Goal: Task Accomplishment & Management: Use online tool/utility

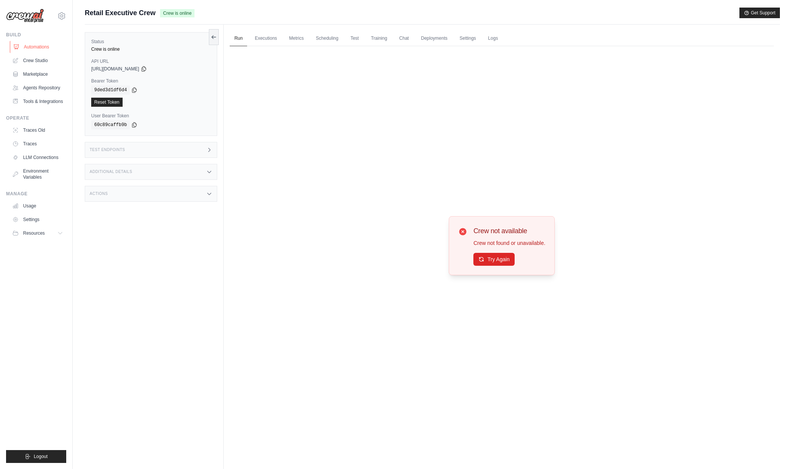
click at [41, 46] on link "Automations" at bounding box center [38, 47] width 57 height 12
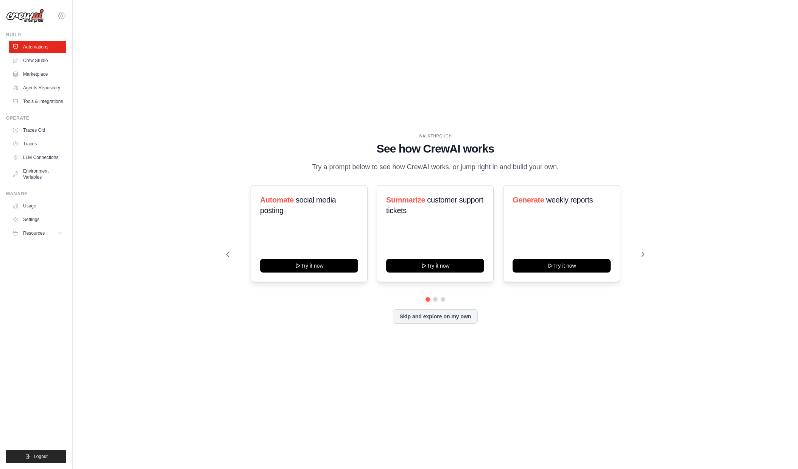
click at [61, 16] on icon at bounding box center [62, 16] width 2 height 2
click at [86, 72] on span "Denodo Technologies" at bounding box center [95, 70] width 60 height 8
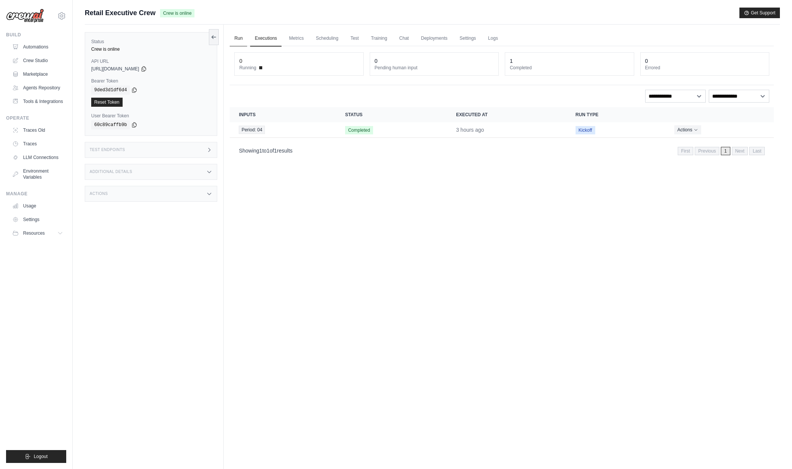
click at [239, 38] on link "Run" at bounding box center [238, 39] width 17 height 16
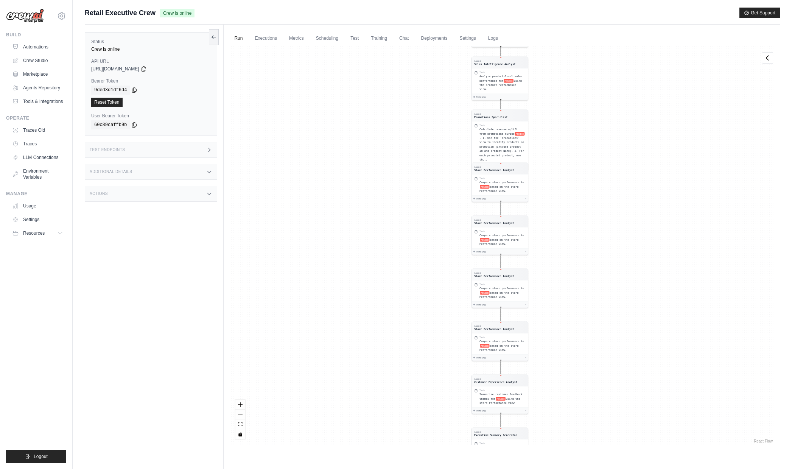
click at [580, 219] on div "Agent Sales Intelligence Analyst Task Analyze monthly sales performance for PER…" at bounding box center [502, 245] width 544 height 398
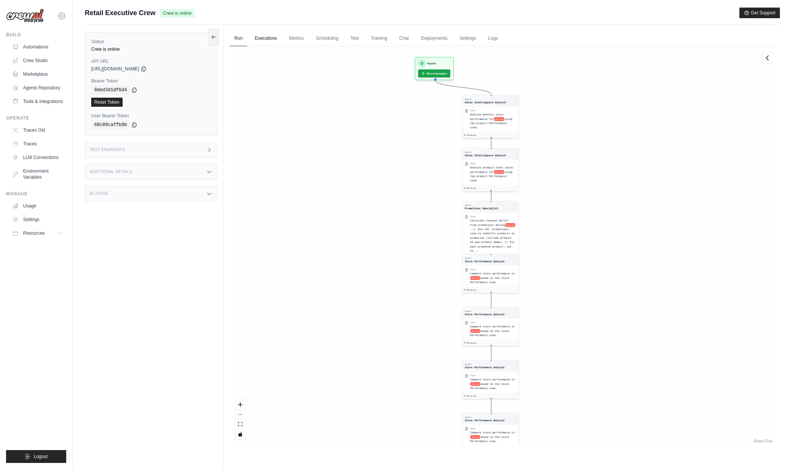
click at [266, 37] on link "Executions" at bounding box center [265, 39] width 31 height 16
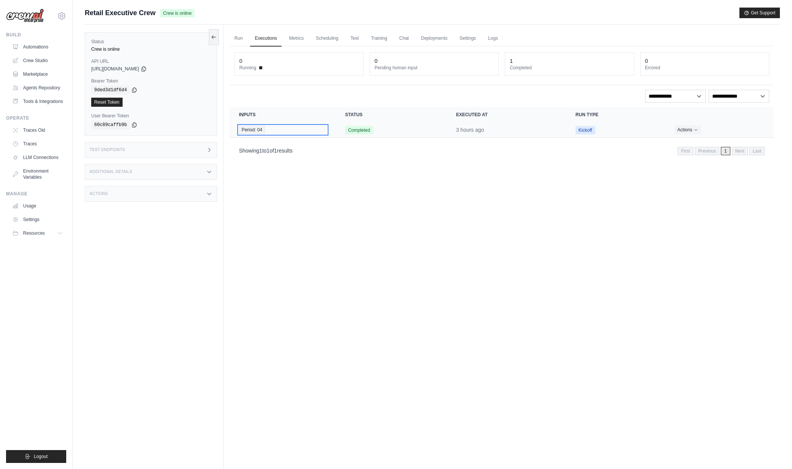
click at [275, 129] on div "Period: 04" at bounding box center [283, 130] width 88 height 8
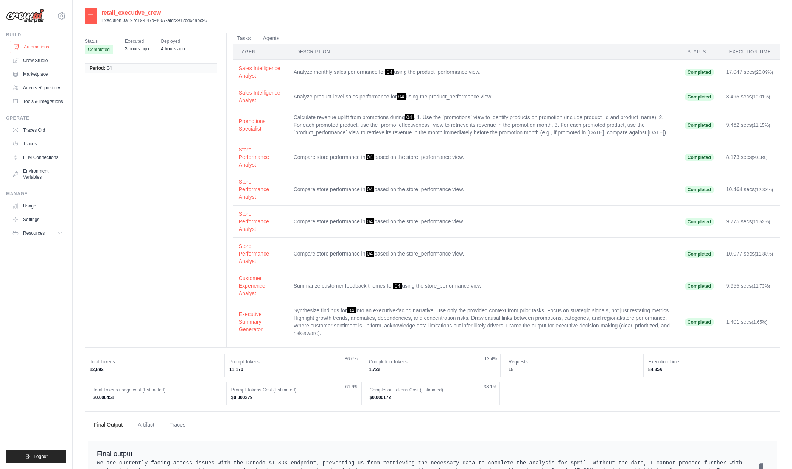
click at [42, 48] on link "Automations" at bounding box center [38, 47] width 57 height 12
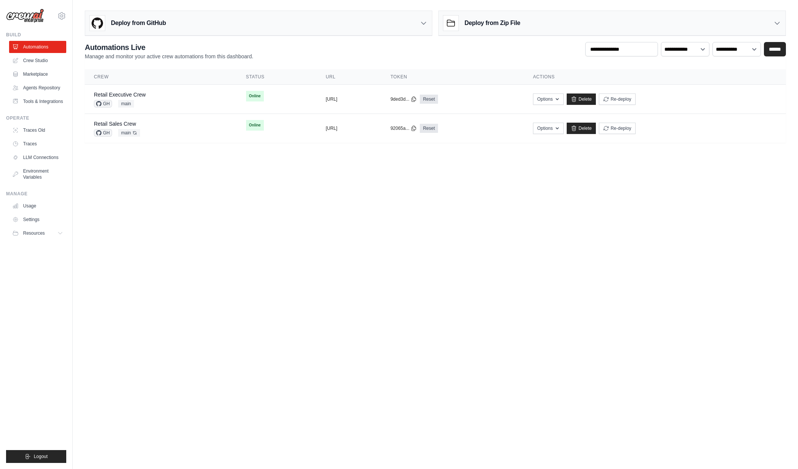
click at [601, 219] on body "arajwani@denodo.com Arif's Personal Organization Denodo Technologies" at bounding box center [399, 234] width 798 height 469
click at [149, 93] on div "Retail Executive Crew GH main" at bounding box center [161, 99] width 134 height 17
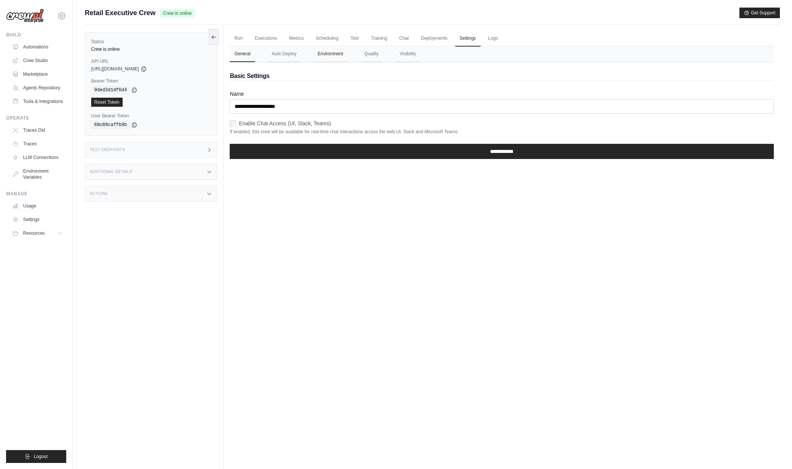
click at [332, 55] on button "Environment" at bounding box center [330, 54] width 34 height 16
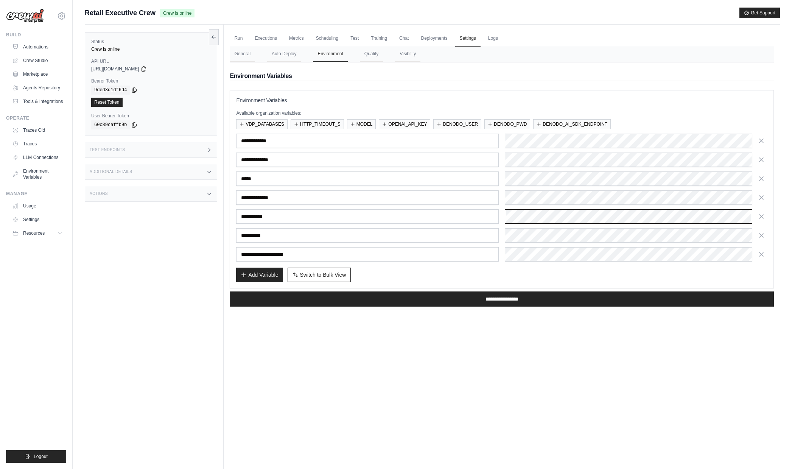
click at [484, 213] on div "**********" at bounding box center [501, 216] width 531 height 14
drag, startPoint x: 540, startPoint y: 228, endPoint x: 480, endPoint y: 233, distance: 60.4
click at [686, 271] on div "Add Variable Switch to Bulk View Switch to Table View" at bounding box center [501, 275] width 531 height 14
click at [492, 271] on div "Add Variable Switch to Bulk View Switch to Table View" at bounding box center [501, 275] width 531 height 14
click at [459, 140] on div "**********" at bounding box center [501, 141] width 531 height 14
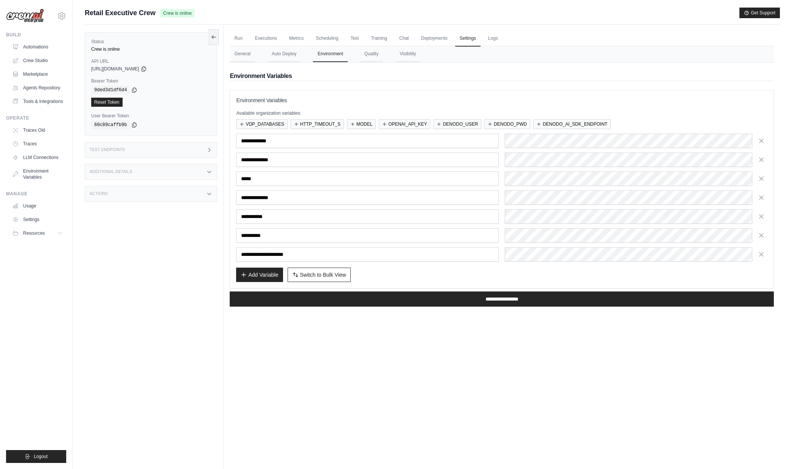
click at [566, 100] on h3 "Environment Variables" at bounding box center [501, 100] width 531 height 8
click at [437, 275] on div "Add Variable Switch to Bulk View Switch to Table View" at bounding box center [501, 275] width 531 height 14
click at [468, 335] on div "Run Executions Metrics Scheduling Test Training Chat Deployments Settings Logs …" at bounding box center [502, 259] width 556 height 469
click at [491, 301] on input "**********" at bounding box center [502, 298] width 544 height 15
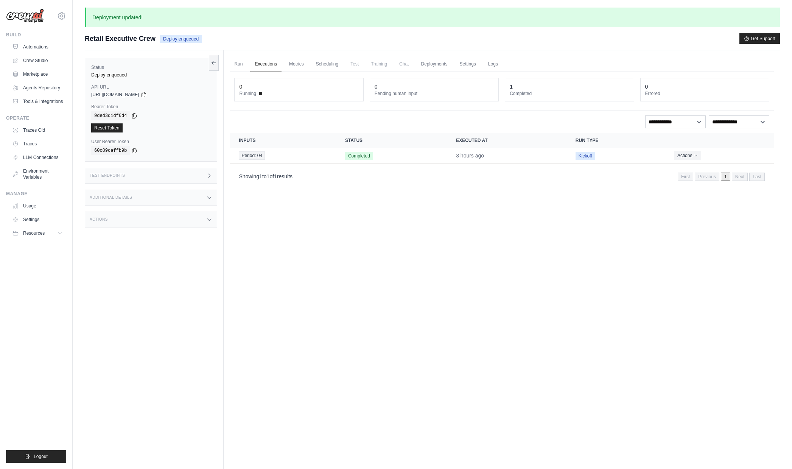
drag, startPoint x: 359, startPoint y: 223, endPoint x: 386, endPoint y: 225, distance: 27.3
click at [386, 225] on div "Run Executions Metrics Scheduling Test Training Chat Deployments Settings Logs …" at bounding box center [502, 284] width 556 height 469
drag, startPoint x: 446, startPoint y: 238, endPoint x: 456, endPoint y: 239, distance: 9.5
click at [456, 239] on div "Run Executions Metrics Scheduling Test Training Chat Deployments Settings Logs …" at bounding box center [502, 284] width 556 height 469
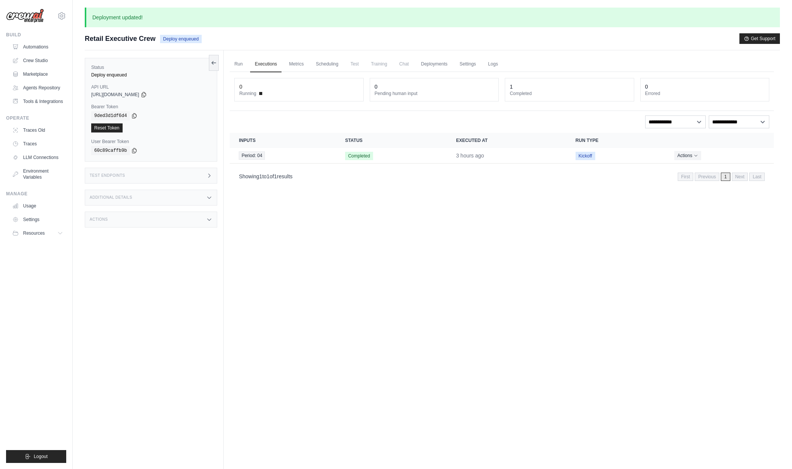
click at [456, 239] on div "Run Executions Metrics Scheduling Test Training Chat Deployments Settings Logs …" at bounding box center [502, 284] width 556 height 469
click at [417, 196] on div "Run Executions Metrics Scheduling Test Training Chat Deployments Settings Logs …" at bounding box center [502, 284] width 556 height 469
click at [45, 44] on link "Automations" at bounding box center [38, 47] width 57 height 12
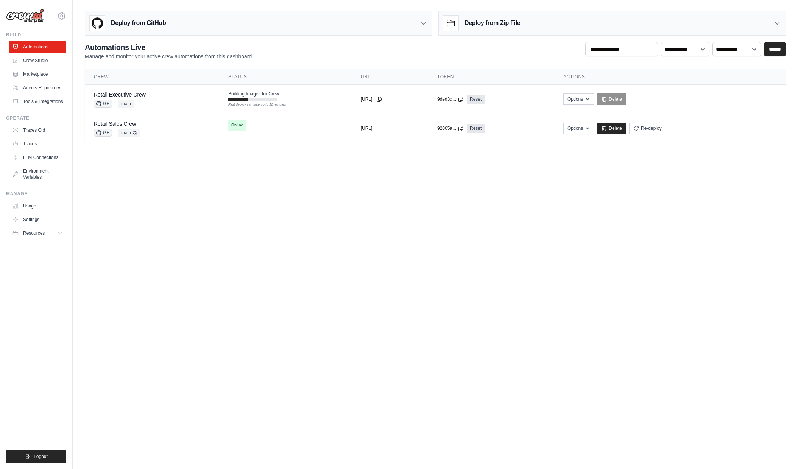
click at [583, 196] on body "arajwani@denodo.com Arif's Personal Organization Denodo Technologies" at bounding box center [399, 234] width 798 height 469
click at [560, 234] on body "arajwani@denodo.com Arif's Personal Organization Denodo Technologies" at bounding box center [399, 234] width 798 height 469
click at [471, 275] on body "arajwani@denodo.com Arif's Personal Organization Denodo Technologies" at bounding box center [399, 234] width 798 height 469
click at [168, 128] on div "Retail Sales Crew GH main Auto-deploy enabled" at bounding box center [152, 128] width 116 height 17
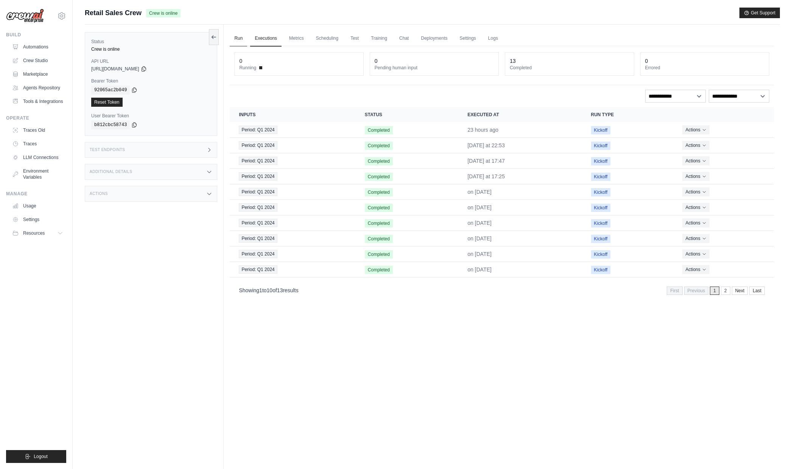
click at [239, 35] on link "Run" at bounding box center [238, 39] width 17 height 16
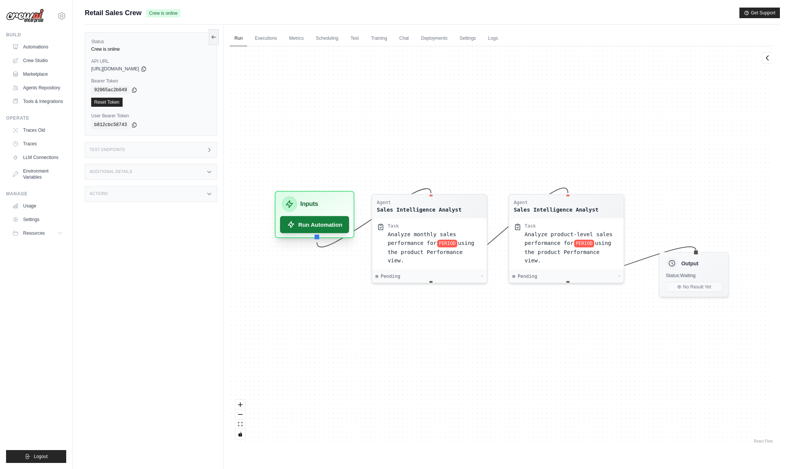
click at [321, 227] on button "Run Automation" at bounding box center [314, 224] width 69 height 17
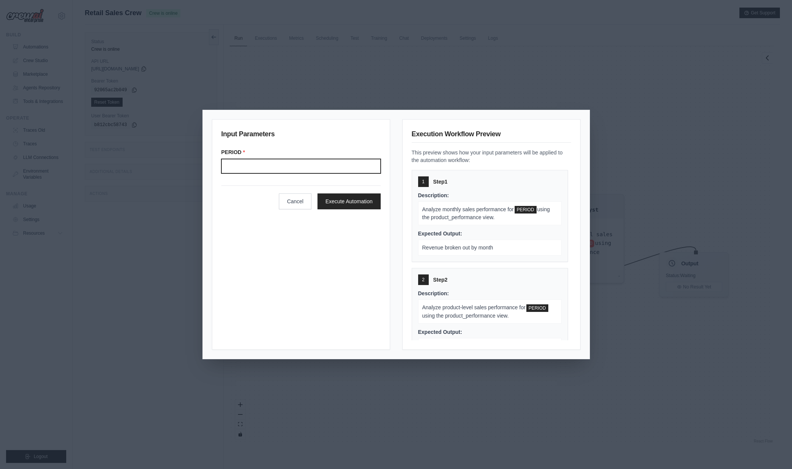
click at [287, 162] on input "Period" at bounding box center [300, 166] width 159 height 14
click at [282, 167] on input "Period" at bounding box center [300, 166] width 159 height 14
type input "*******"
click at [363, 204] on button "Execute Automation" at bounding box center [348, 201] width 63 height 16
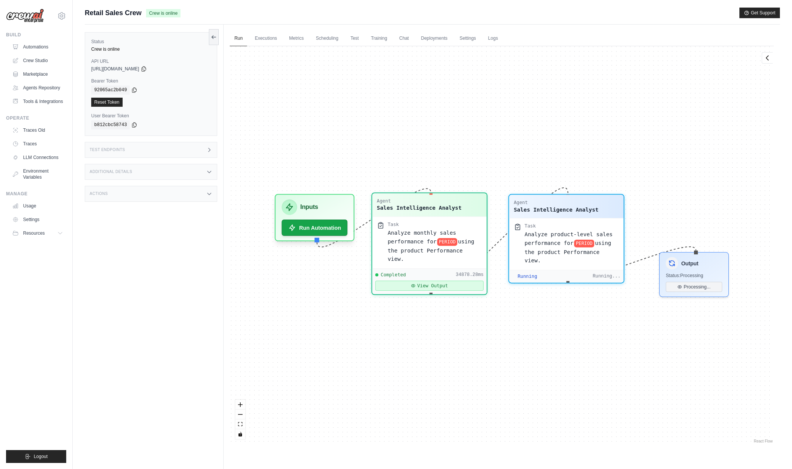
click at [423, 281] on button "View Output" at bounding box center [429, 286] width 108 height 10
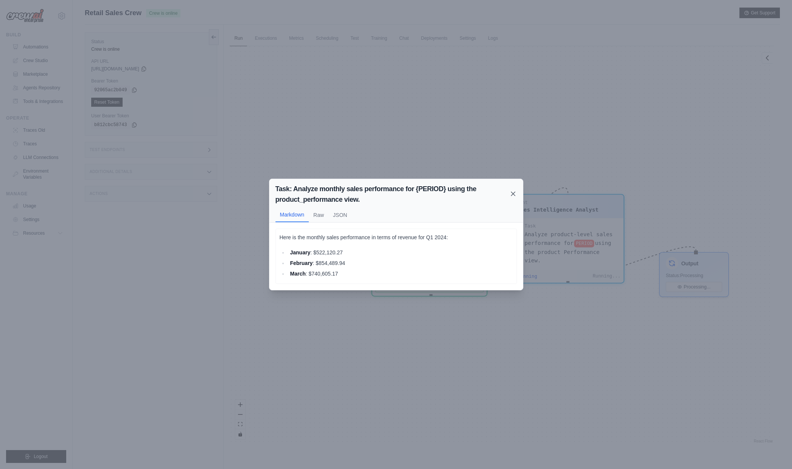
click at [510, 193] on icon at bounding box center [513, 194] width 8 height 8
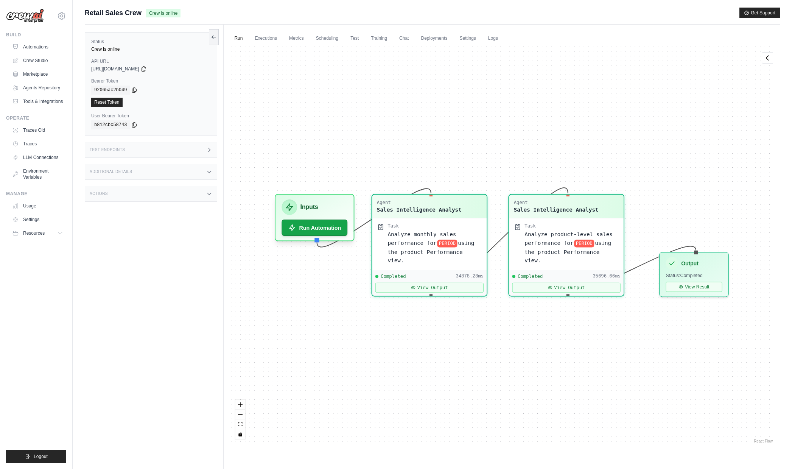
scroll to position [1211, 0]
click at [537, 281] on button "View Output" at bounding box center [566, 286] width 108 height 10
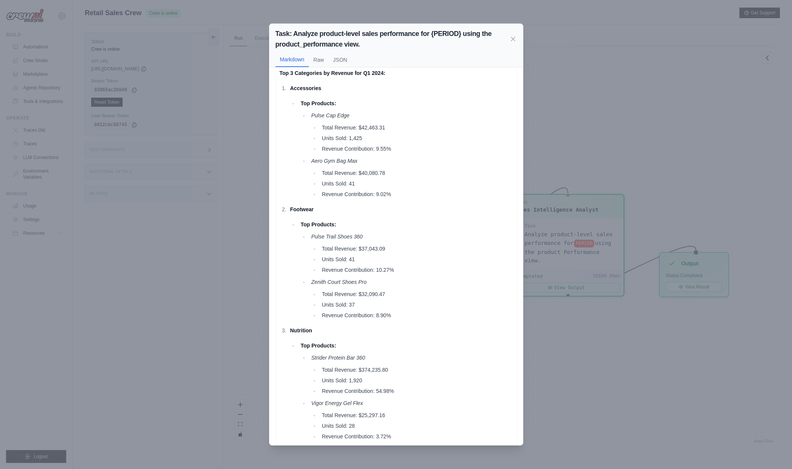
scroll to position [0, 0]
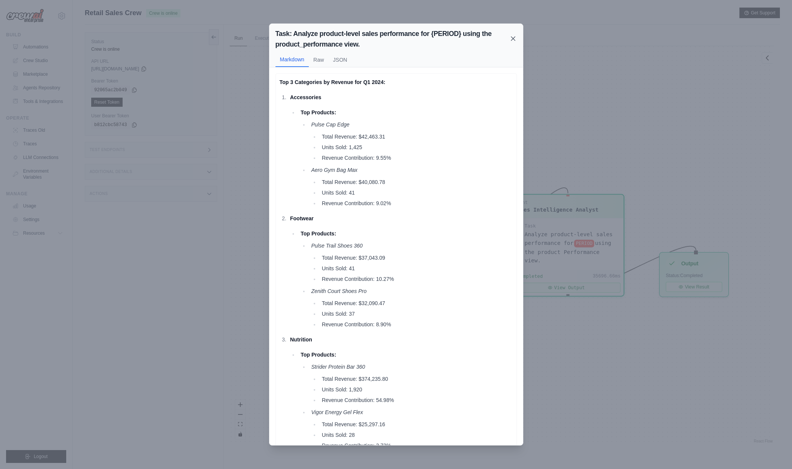
click at [514, 38] on icon at bounding box center [513, 39] width 4 height 4
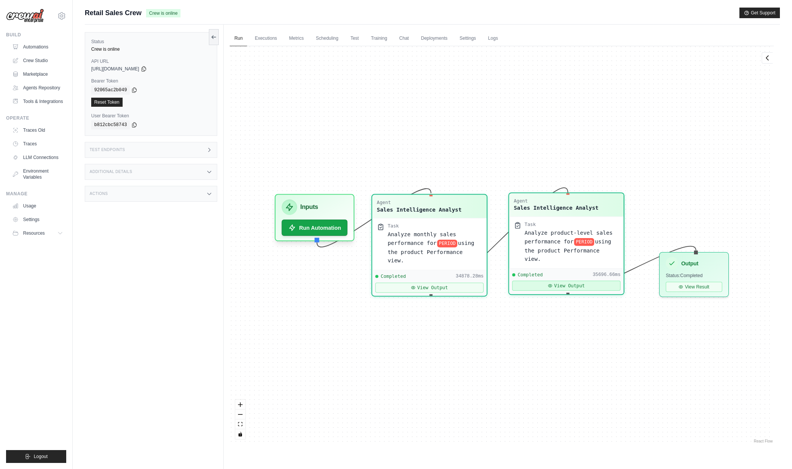
click at [582, 281] on button "View Output" at bounding box center [566, 286] width 108 height 10
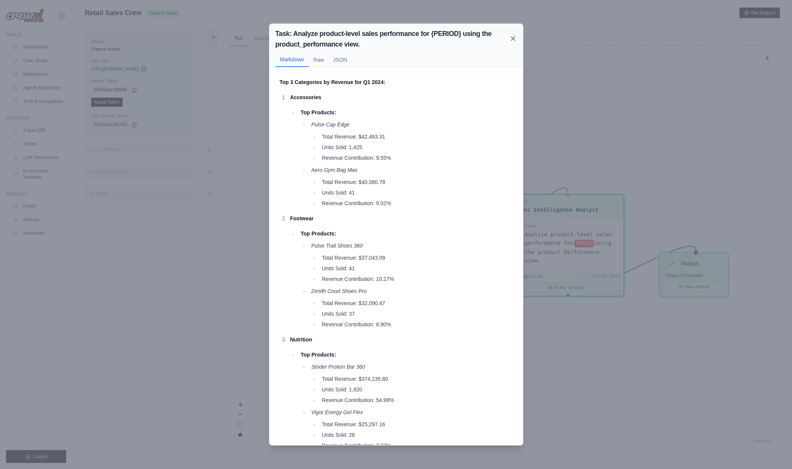
click at [515, 40] on icon at bounding box center [513, 39] width 8 height 8
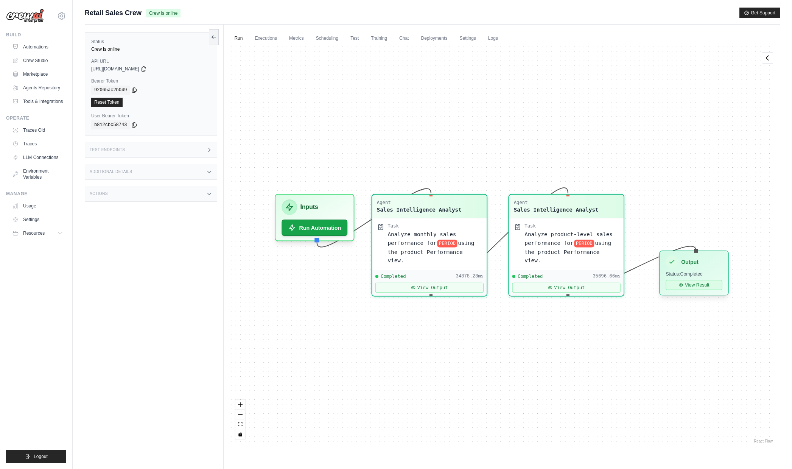
click at [682, 286] on icon at bounding box center [681, 285] width 5 height 5
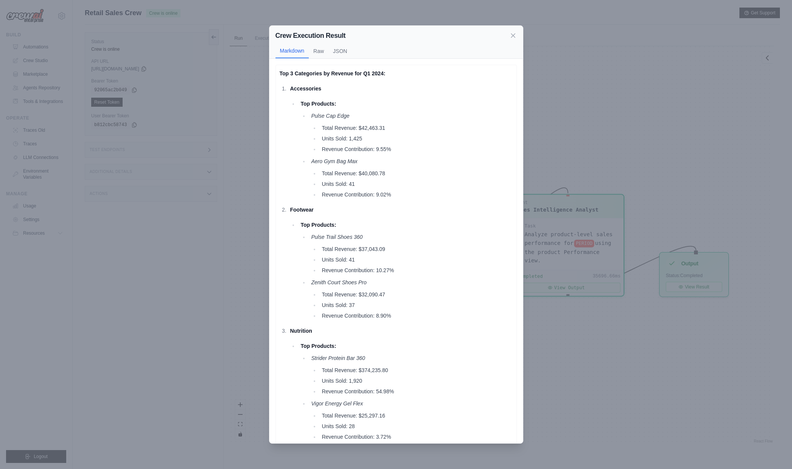
click at [536, 8] on div "Crew Execution Result Markdown Raw JSON Top 3 Categories by Revenue for Q1 2024…" at bounding box center [396, 234] width 792 height 469
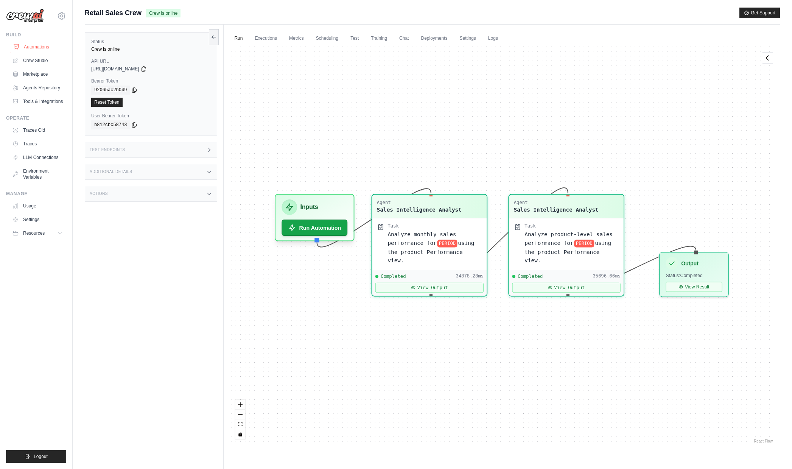
click at [43, 47] on link "Automations" at bounding box center [38, 47] width 57 height 12
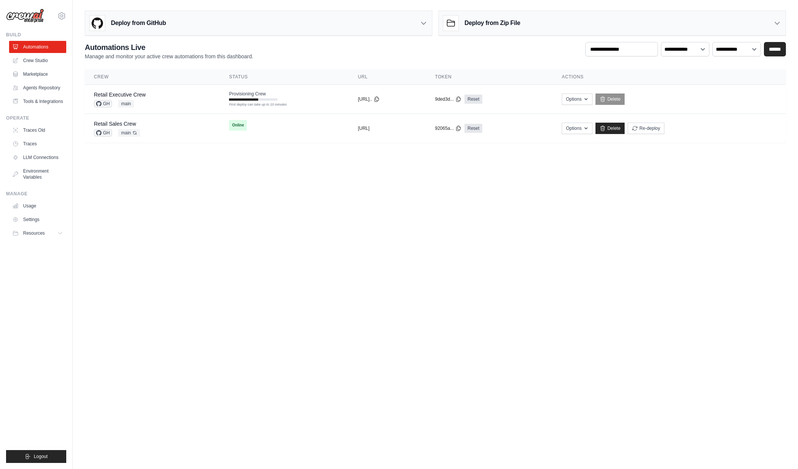
click at [487, 211] on body "arajwani@denodo.com Arif's Personal Organization Denodo Technologies" at bounding box center [399, 234] width 798 height 469
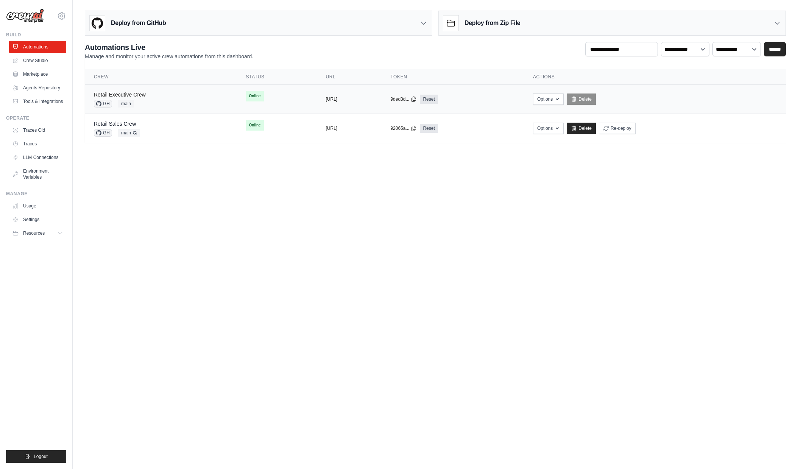
click at [143, 94] on link "Retail Executive Crew" at bounding box center [120, 95] width 52 height 6
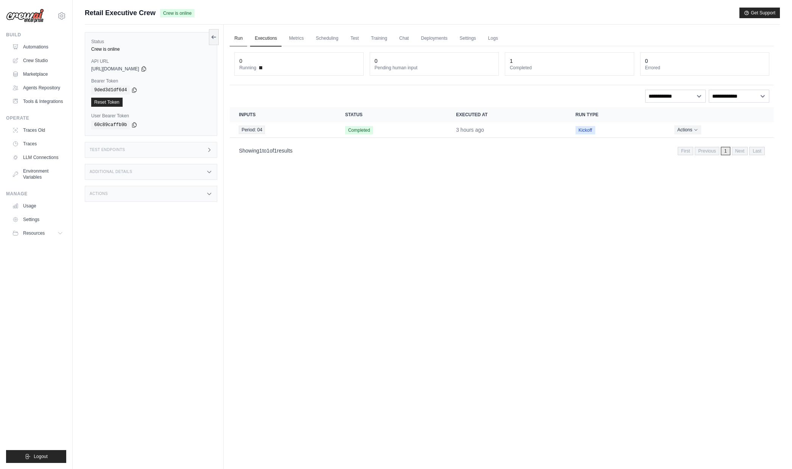
click at [242, 39] on link "Run" at bounding box center [238, 39] width 17 height 16
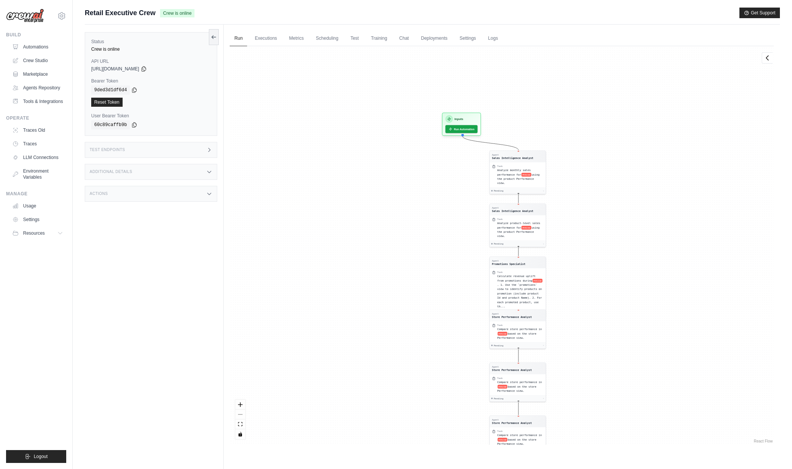
click at [586, 220] on div "Agent Sales Intelligence Analyst Task Analyze monthly sales performance for PER…" at bounding box center [502, 245] width 544 height 398
click at [465, 126] on button "Run Automation" at bounding box center [462, 127] width 34 height 8
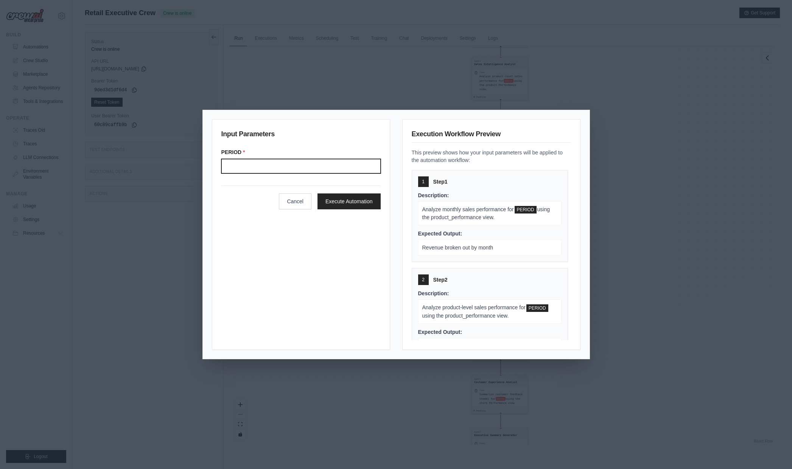
click at [290, 164] on input "Period" at bounding box center [300, 166] width 159 height 14
type input "*******"
click at [258, 238] on div "Input Parameters PERIOD * ******* Cancel Execute Automation" at bounding box center [301, 234] width 178 height 230
click at [349, 203] on button "Execute Automation" at bounding box center [348, 201] width 63 height 16
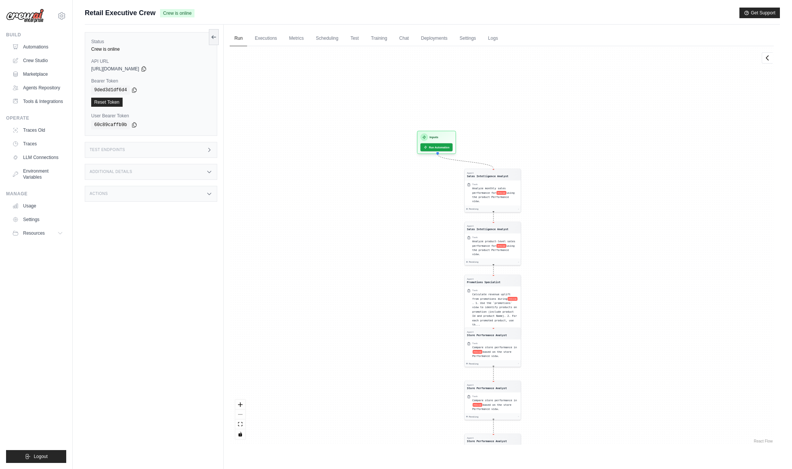
drag, startPoint x: 390, startPoint y: 118, endPoint x: 382, endPoint y: 287, distance: 169.3
click at [382, 287] on div "Agent Sales Intelligence Analyst Task Analyze monthly sales performance for PER…" at bounding box center [502, 245] width 544 height 398
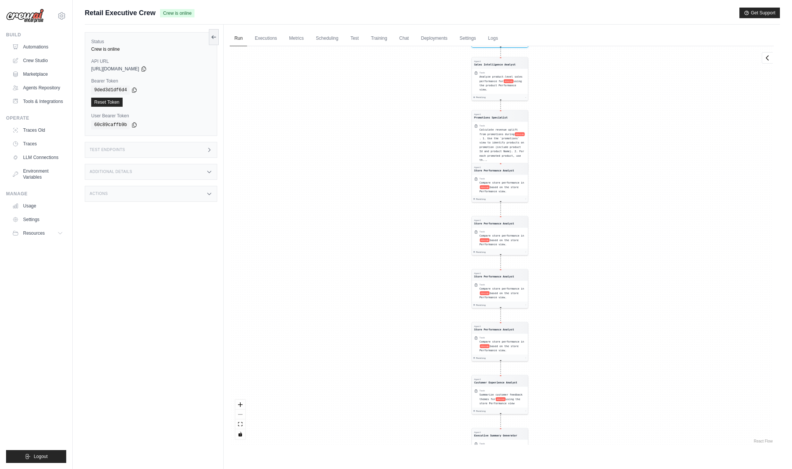
drag, startPoint x: 368, startPoint y: 125, endPoint x: 375, endPoint y: 258, distance: 133.4
click at [373, 294] on div "Agent Sales Intelligence Analyst Task Analyze monthly sales performance for PER…" at bounding box center [502, 245] width 544 height 398
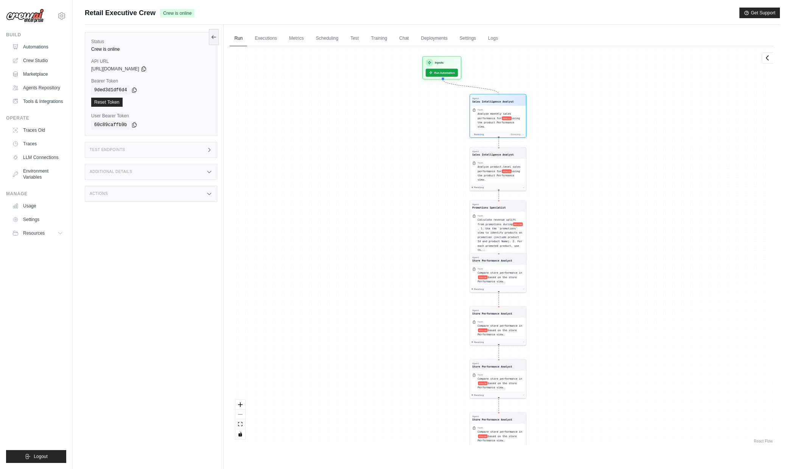
drag, startPoint x: 405, startPoint y: 132, endPoint x: 403, endPoint y: 223, distance: 90.8
click at [403, 223] on div "Agent Sales Intelligence Analyst Task Analyze monthly sales performance for PER…" at bounding box center [502, 245] width 544 height 398
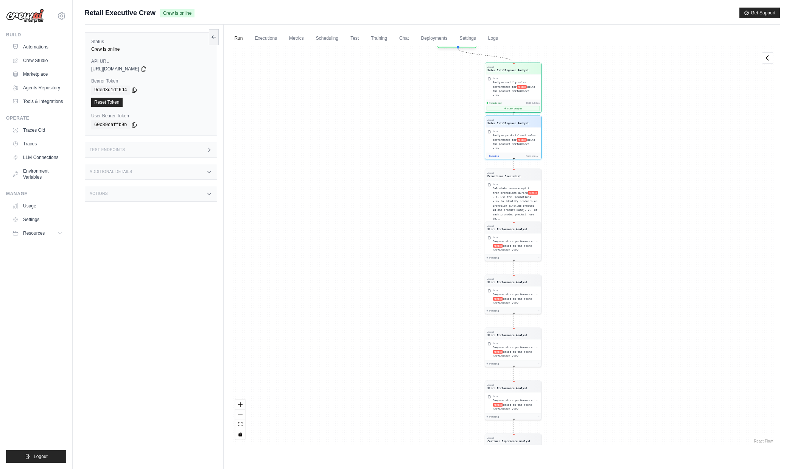
drag, startPoint x: 412, startPoint y: 89, endPoint x: 425, endPoint y: 148, distance: 60.5
click at [425, 148] on div "Agent Sales Intelligence Analyst Task Analyze monthly sales performance for PER…" at bounding box center [502, 245] width 544 height 398
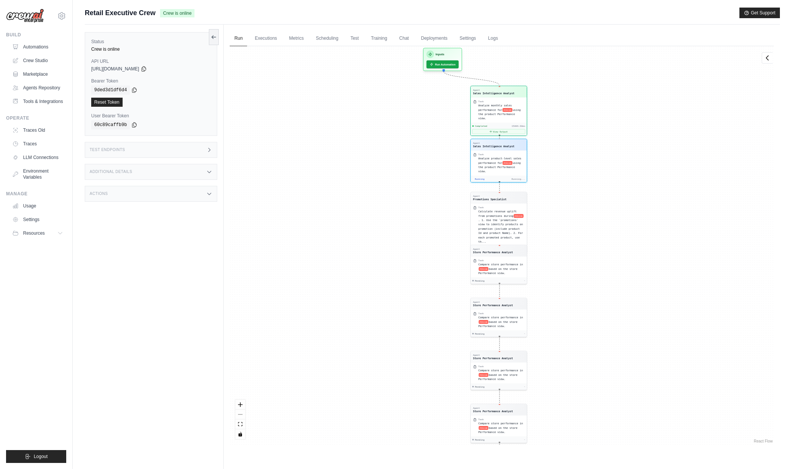
drag, startPoint x: 379, startPoint y: 121, endPoint x: 378, endPoint y: 204, distance: 82.1
click at [378, 204] on div "Agent Sales Intelligence Analyst Task Analyze monthly sales performance for PER…" at bounding box center [502, 245] width 544 height 398
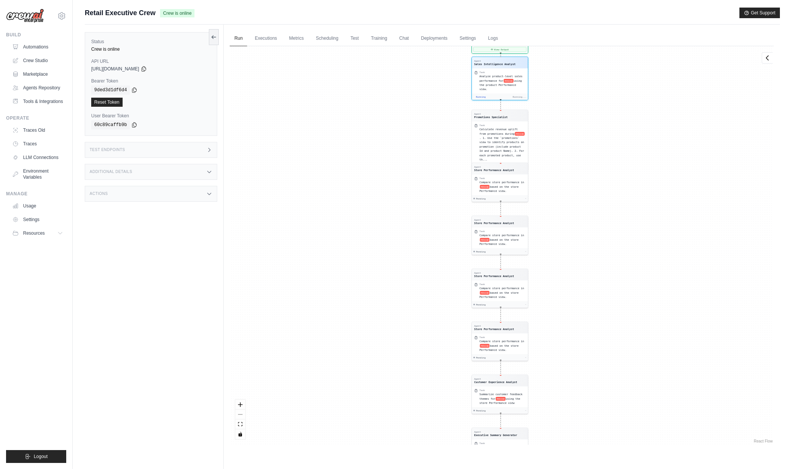
drag, startPoint x: 407, startPoint y: 120, endPoint x: 394, endPoint y: 225, distance: 106.4
click at [394, 225] on div "Agent Sales Intelligence Analyst Task Analyze monthly sales performance for PER…" at bounding box center [502, 245] width 544 height 398
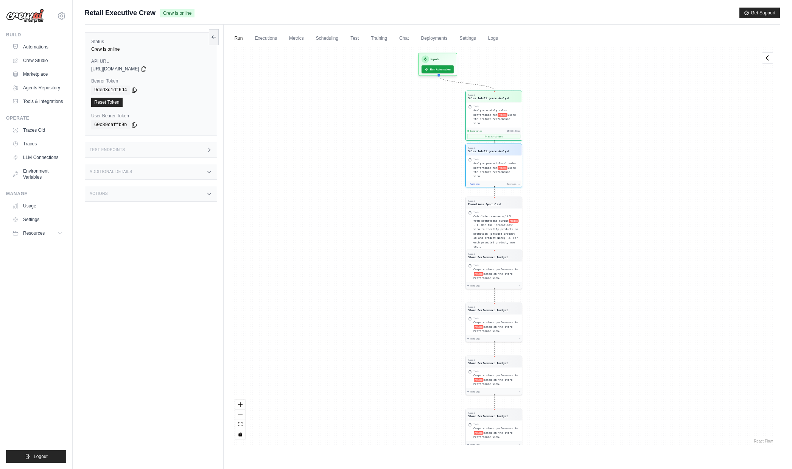
drag, startPoint x: 439, startPoint y: 104, endPoint x: 432, endPoint y: 197, distance: 93.0
click at [432, 197] on div "Agent Sales Intelligence Analyst Task Analyze monthly sales performance for PER…" at bounding box center [502, 245] width 544 height 398
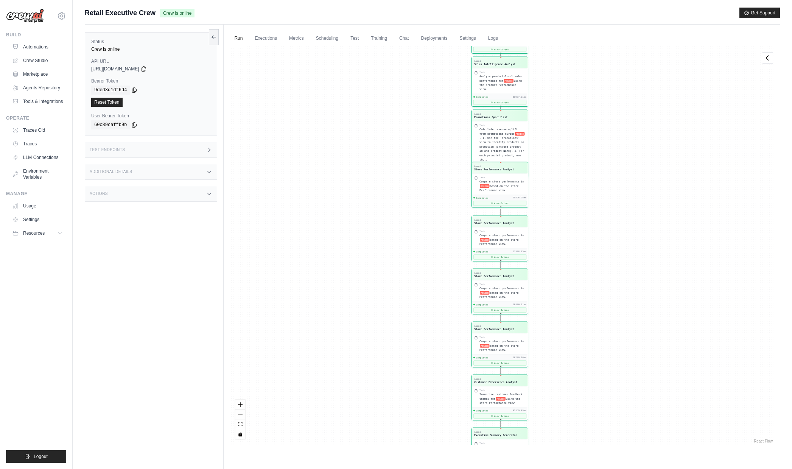
scroll to position [3887, 0]
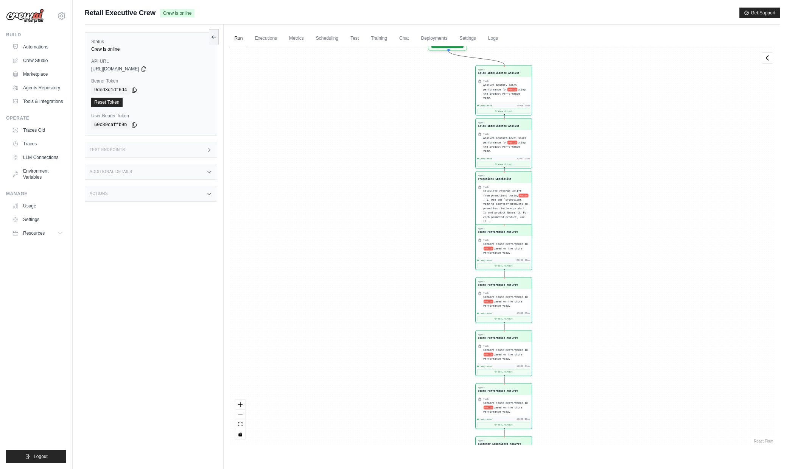
drag, startPoint x: 569, startPoint y: 111, endPoint x: 573, endPoint y: 173, distance: 61.8
click at [573, 173] on div "Agent Sales Intelligence Analyst Task Analyze monthly sales performance for PER…" at bounding box center [502, 245] width 544 height 398
click at [516, 161] on button "View Output" at bounding box center [503, 163] width 53 height 5
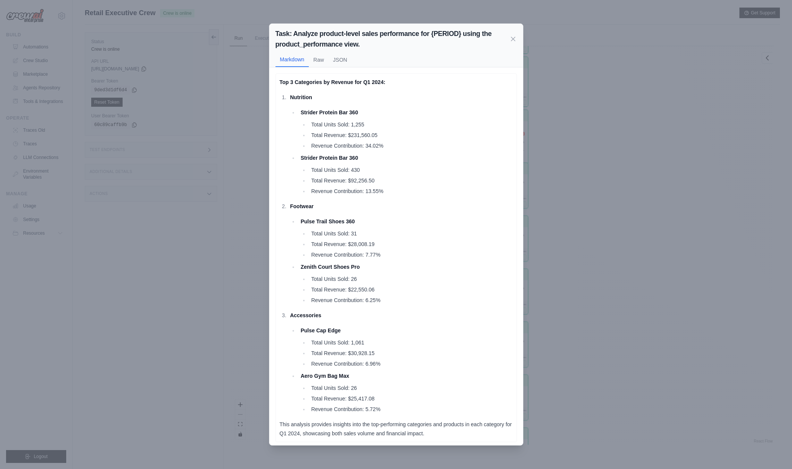
click at [612, 182] on div "Task: Analyze product-level sales performance for {PERIOD} using the product_pe…" at bounding box center [396, 234] width 792 height 469
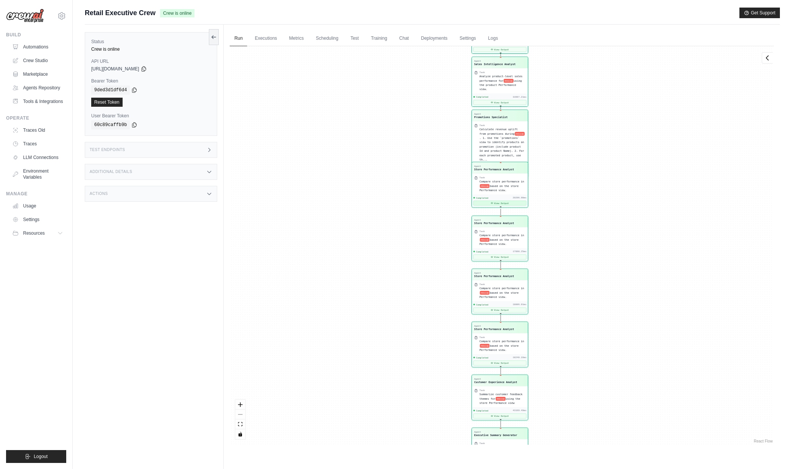
click at [506, 202] on button "View Output" at bounding box center [499, 203] width 53 height 5
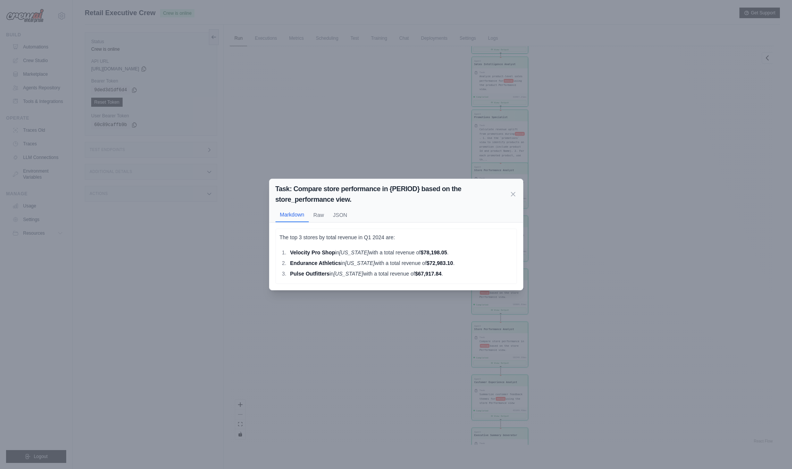
click at [577, 171] on div "Task: Compare store performance in {PERIOD} based on the store_performance view…" at bounding box center [396, 234] width 792 height 469
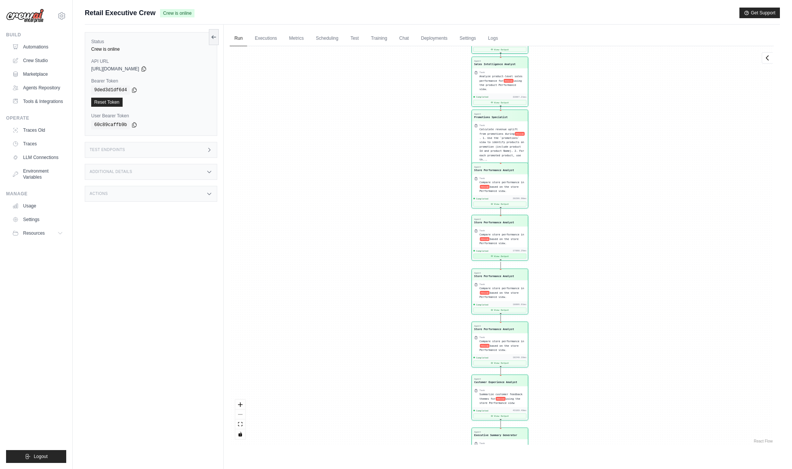
click at [501, 255] on button "View Output" at bounding box center [499, 256] width 53 height 5
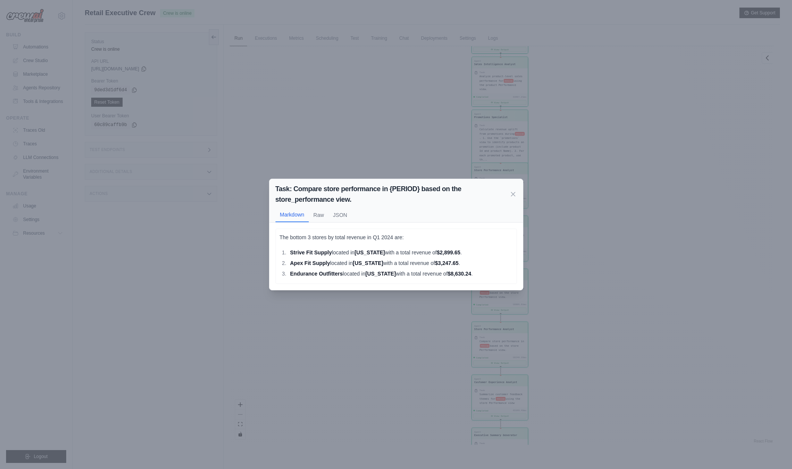
click at [576, 225] on div "Task: Compare store performance in {PERIOD} based on the store_performance view…" at bounding box center [396, 234] width 792 height 469
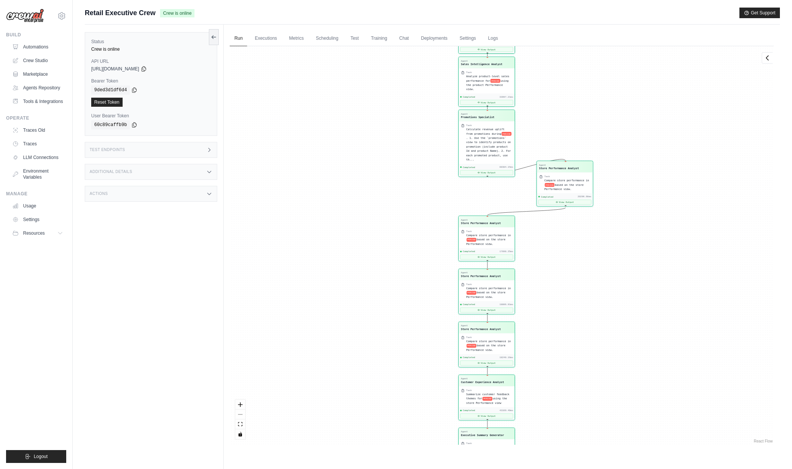
drag, startPoint x: 496, startPoint y: 168, endPoint x: 571, endPoint y: 167, distance: 74.9
click at [571, 167] on div "Store Performance Analyst" at bounding box center [559, 169] width 40 height 4
click at [488, 169] on button "View Output" at bounding box center [486, 171] width 53 height 5
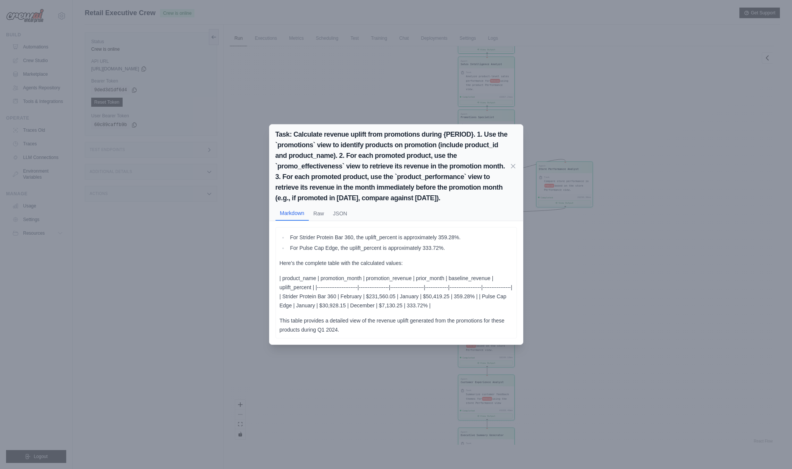
click at [605, 144] on div "Task: Calculate revenue uplift from promotions during {PERIOD}. 1. Use the `pro…" at bounding box center [396, 234] width 792 height 469
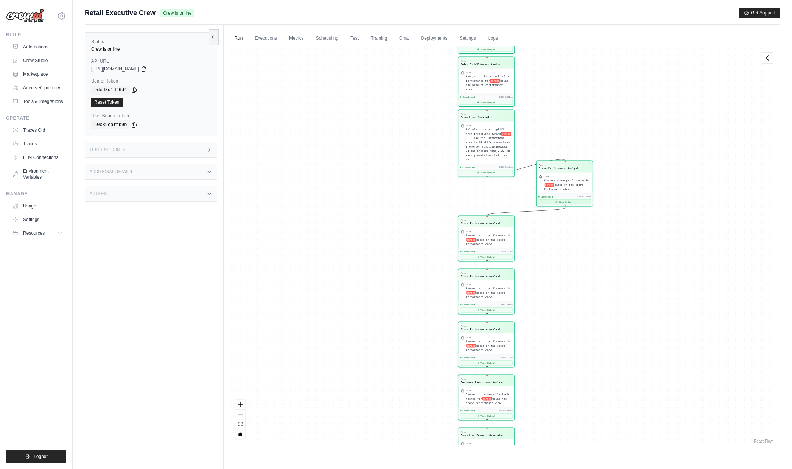
click at [568, 202] on button "View Output" at bounding box center [564, 201] width 53 height 5
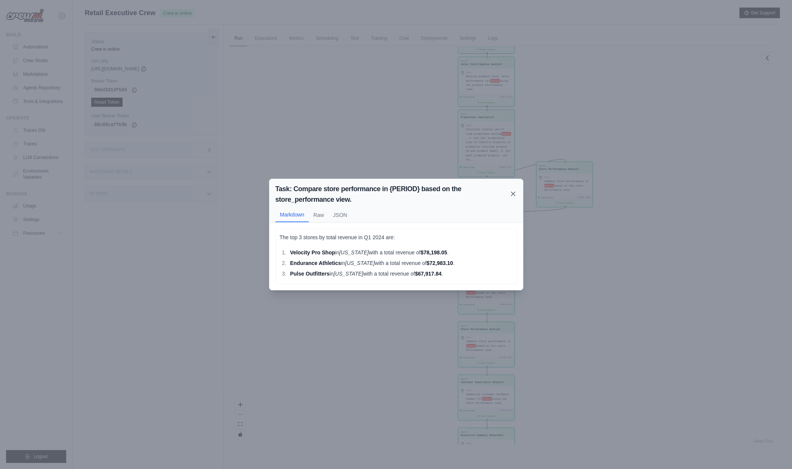
click at [517, 195] on icon at bounding box center [513, 194] width 8 height 8
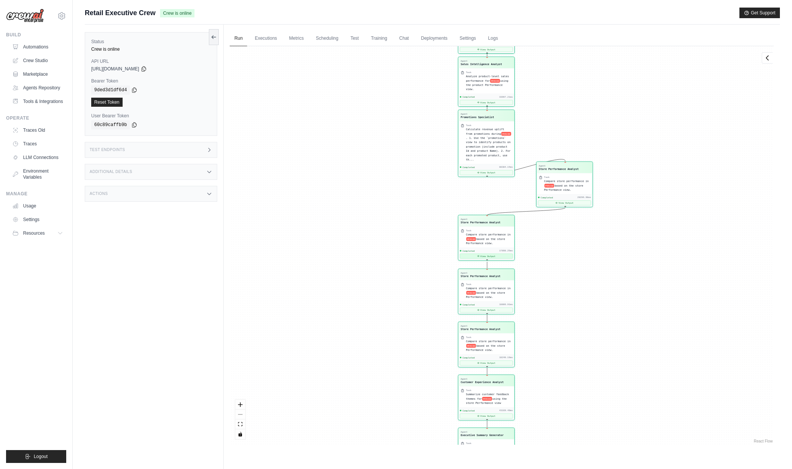
click at [494, 254] on button "View Output" at bounding box center [486, 256] width 53 height 5
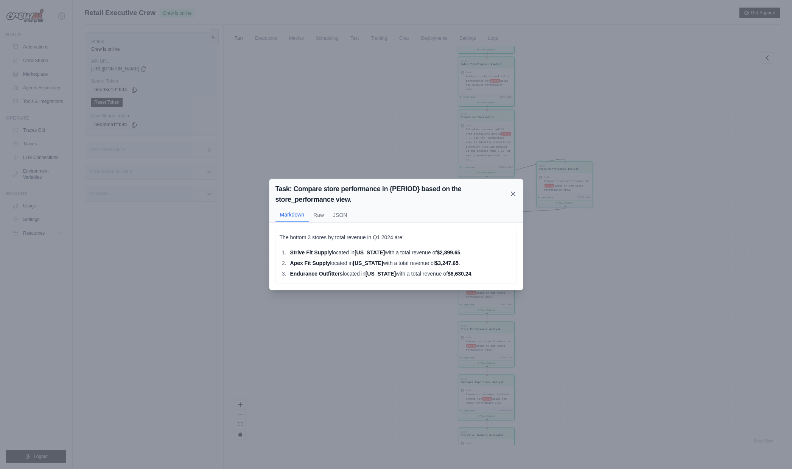
click at [514, 193] on icon at bounding box center [513, 194] width 8 height 8
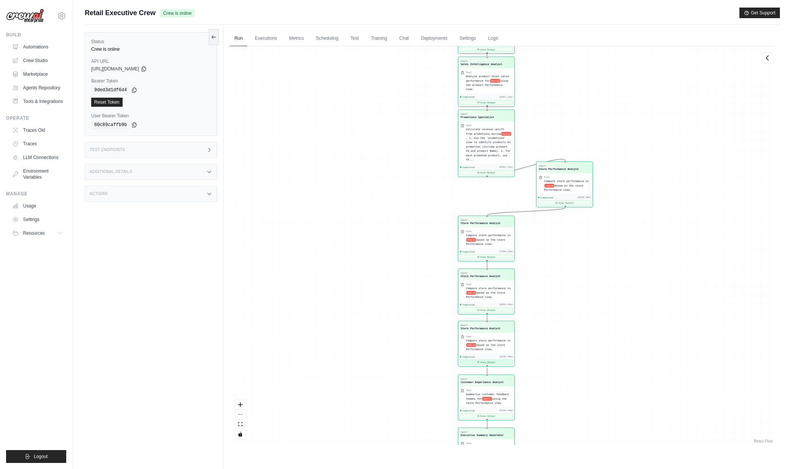
click at [483, 359] on button "View Output" at bounding box center [486, 361] width 53 height 5
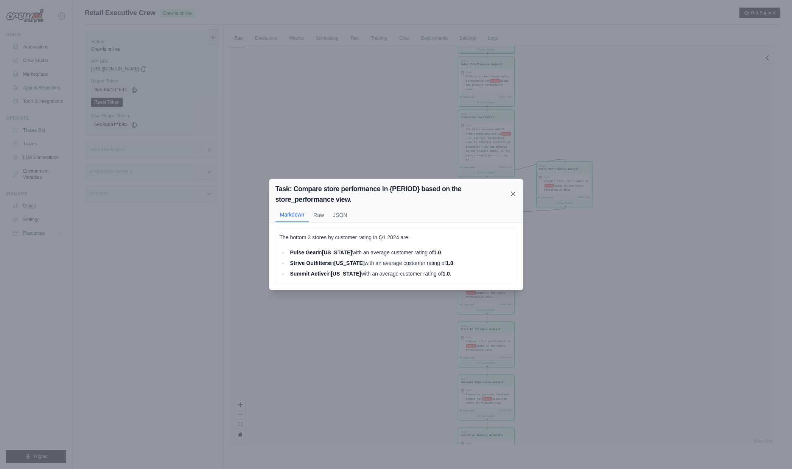
click at [514, 194] on icon at bounding box center [513, 194] width 8 height 8
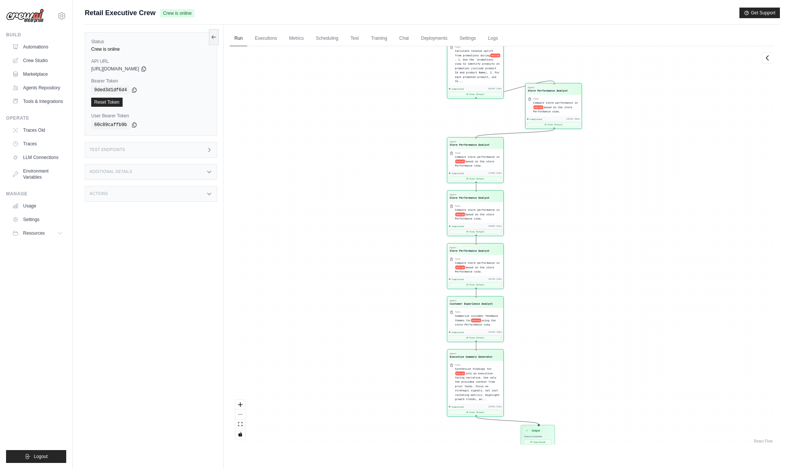
drag, startPoint x: 541, startPoint y: 330, endPoint x: 537, endPoint y: 275, distance: 54.3
click at [537, 275] on div "Agent Sales Intelligence Analyst Task Analyze monthly sales performance for PER…" at bounding box center [502, 245] width 544 height 398
click at [482, 338] on button "View Output" at bounding box center [475, 336] width 53 height 5
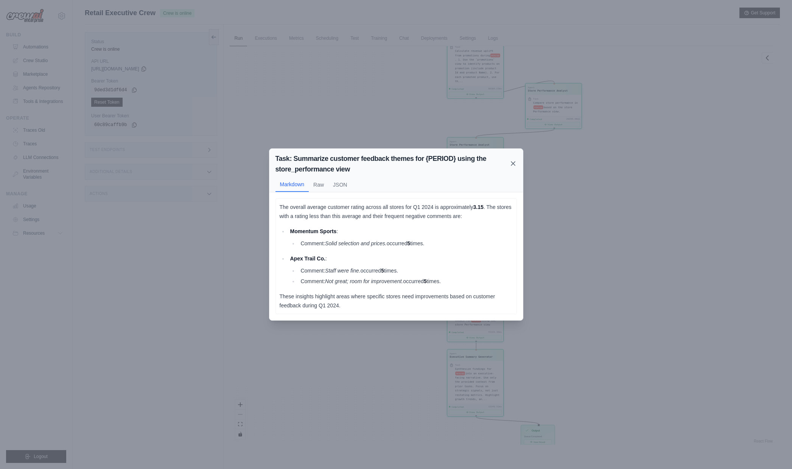
click at [510, 163] on icon at bounding box center [513, 164] width 8 height 8
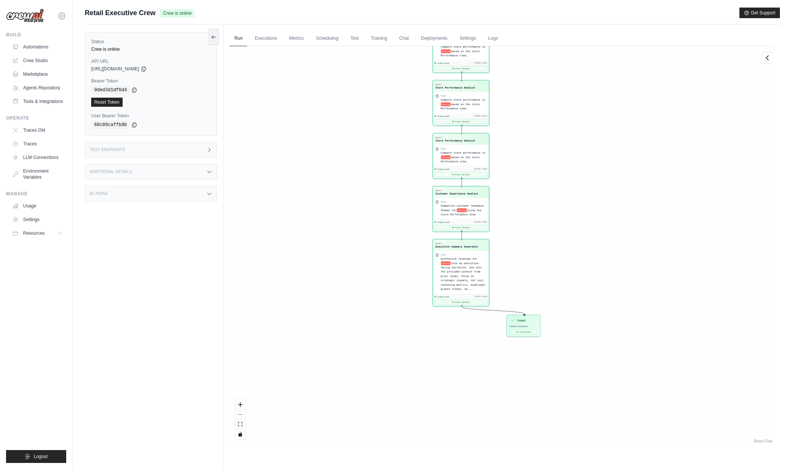
drag, startPoint x: 564, startPoint y: 325, endPoint x: 549, endPoint y: 210, distance: 116.0
click at [549, 210] on div "Agent Sales Intelligence Analyst Task Analyze monthly sales performance for PER…" at bounding box center [502, 245] width 544 height 398
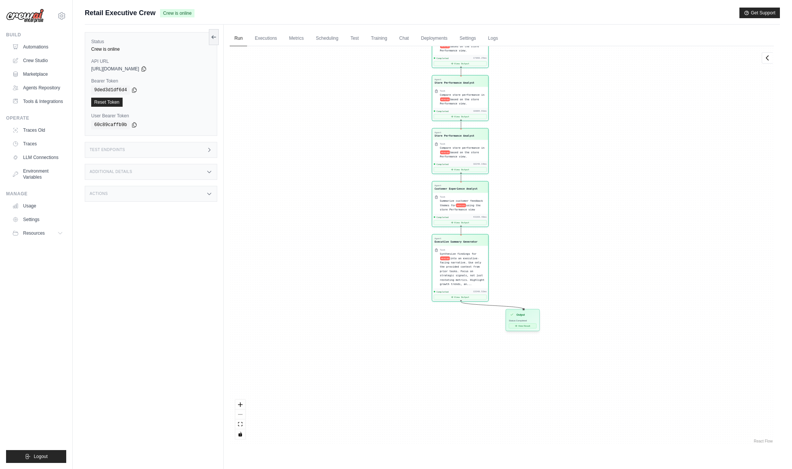
click at [526, 324] on button "View Result" at bounding box center [523, 326] width 28 height 5
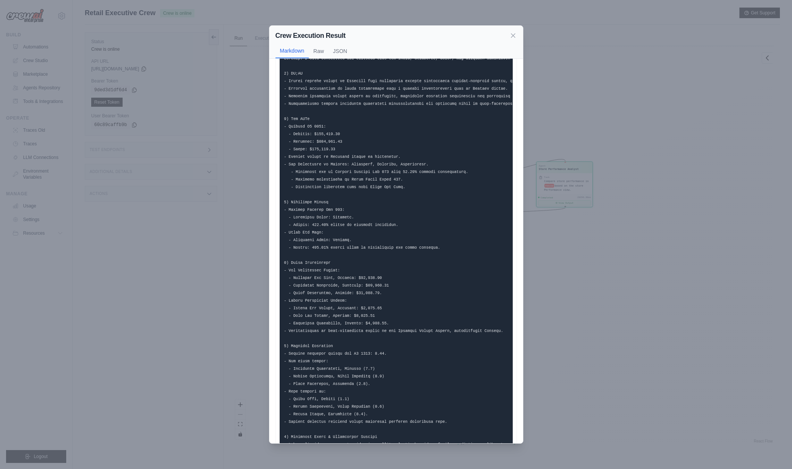
scroll to position [0, 0]
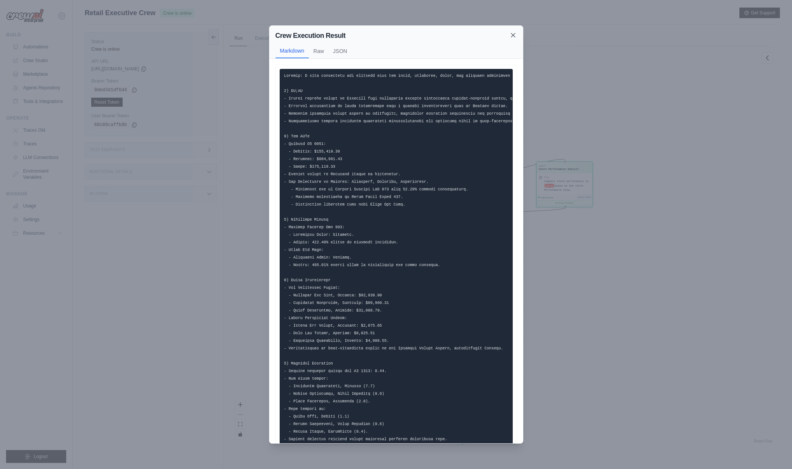
click at [511, 34] on icon at bounding box center [513, 35] width 4 height 4
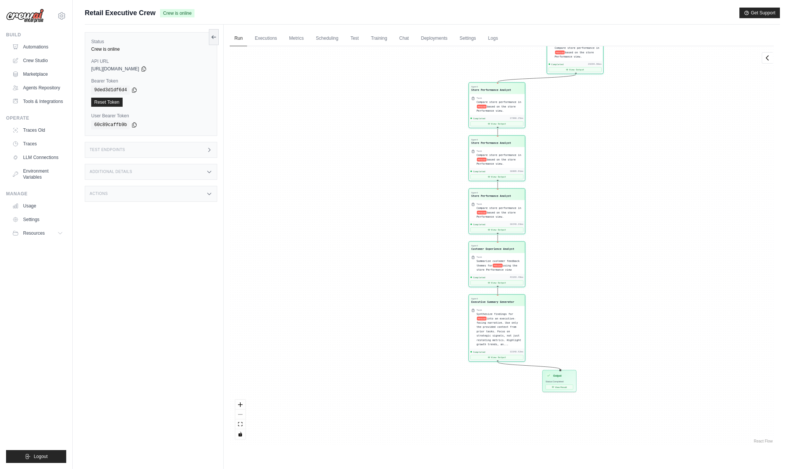
drag, startPoint x: 587, startPoint y: 301, endPoint x: 598, endPoint y: 168, distance: 133.6
click at [598, 168] on div "Agent Sales Intelligence Analyst Task Analyze monthly sales performance for PER…" at bounding box center [502, 245] width 544 height 398
click at [558, 386] on button "View Result" at bounding box center [560, 386] width 28 height 5
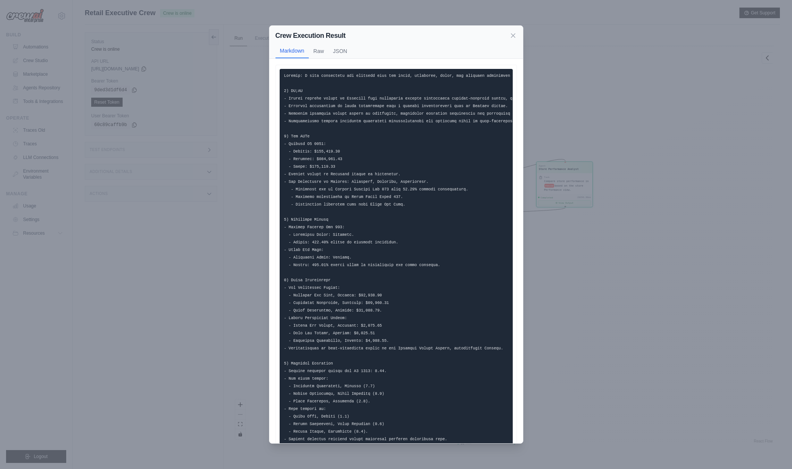
click at [591, 332] on div "Crew Execution Result Markdown Raw JSON ... Show more Not valid JSON" at bounding box center [396, 234] width 792 height 469
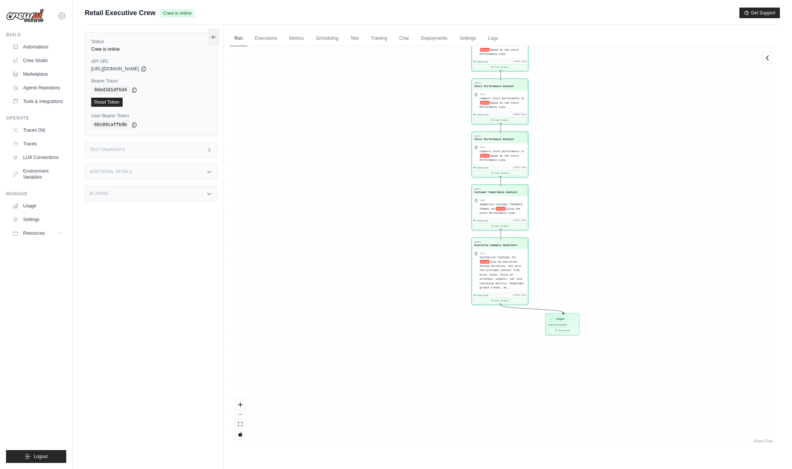
drag, startPoint x: 565, startPoint y: 174, endPoint x: 564, endPoint y: 170, distance: 4.0
click at [564, 170] on div "Agent Sales Intelligence Analyst Task Analyze monthly sales performance for PER…" at bounding box center [502, 245] width 544 height 398
click at [493, 300] on icon at bounding box center [492, 300] width 2 height 2
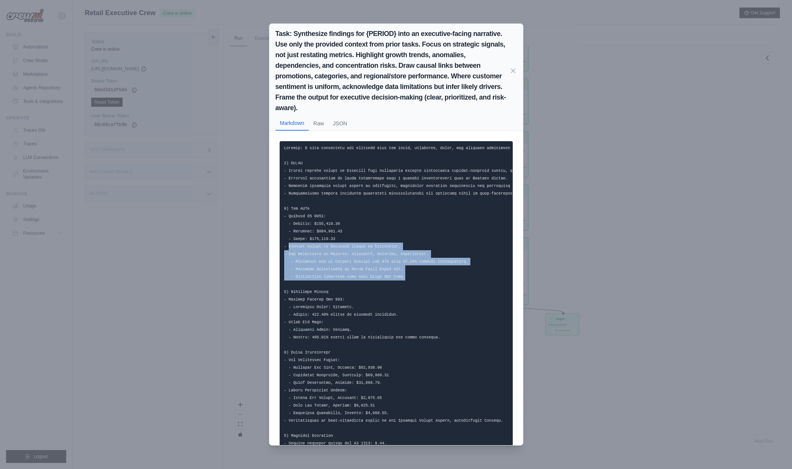
drag, startPoint x: 307, startPoint y: 251, endPoint x: 409, endPoint y: 275, distance: 104.9
click at [409, 275] on pre at bounding box center [396, 352] width 233 height 422
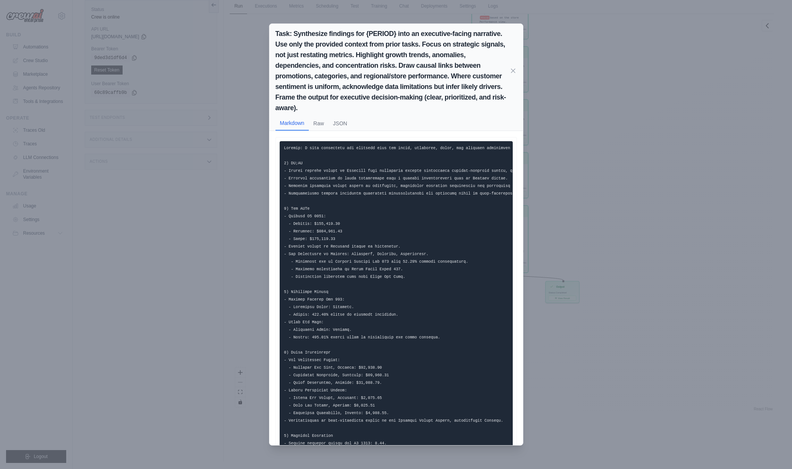
click at [581, 151] on div "Task: Synthesize findings for {PERIOD} into an executive-facing narrative. Use …" at bounding box center [396, 234] width 792 height 469
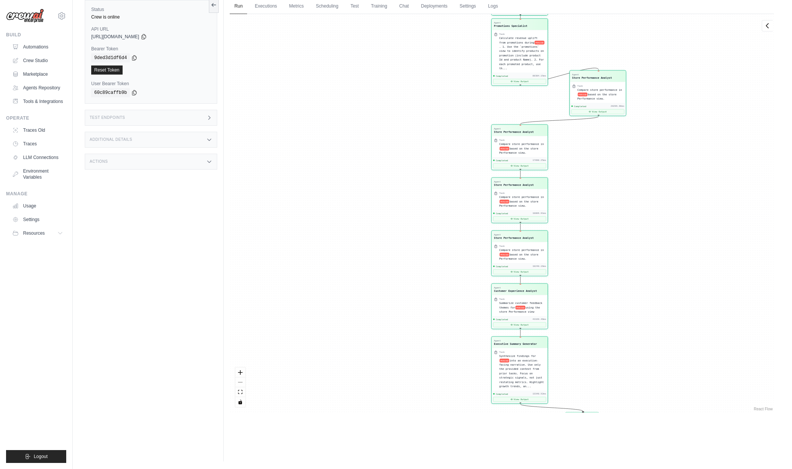
drag, startPoint x: 594, startPoint y: 218, endPoint x: 608, endPoint y: 243, distance: 28.6
click at [606, 246] on div "Agent Sales Intelligence Analyst Task Analyze monthly sales performance for PER…" at bounding box center [502, 213] width 544 height 398
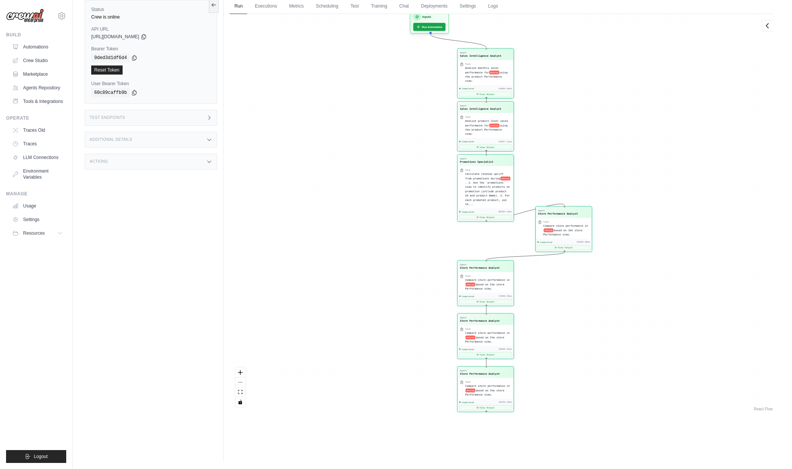
drag, startPoint x: 675, startPoint y: 147, endPoint x: 634, endPoint y: 284, distance: 143.2
click at [635, 283] on div "Agent Sales Intelligence Analyst Task Analyze monthly sales performance for PER…" at bounding box center [502, 213] width 544 height 398
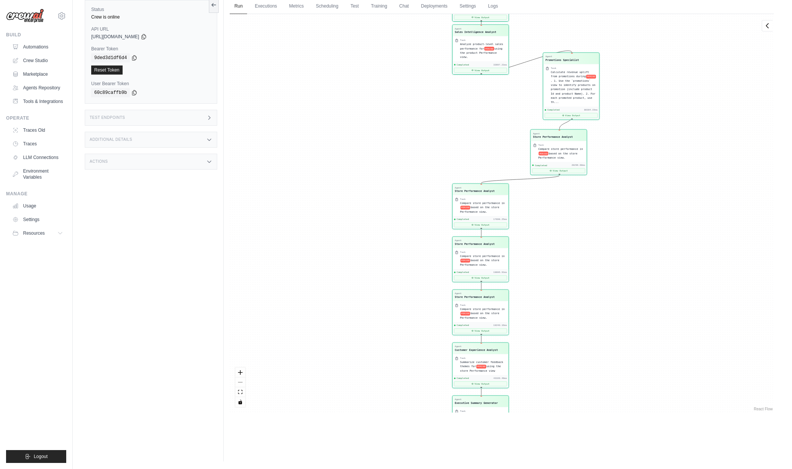
drag, startPoint x: 490, startPoint y: 160, endPoint x: 582, endPoint y: 56, distance: 139.1
click at [582, 56] on div "Agent Promotions Specialist" at bounding box center [571, 58] width 51 height 7
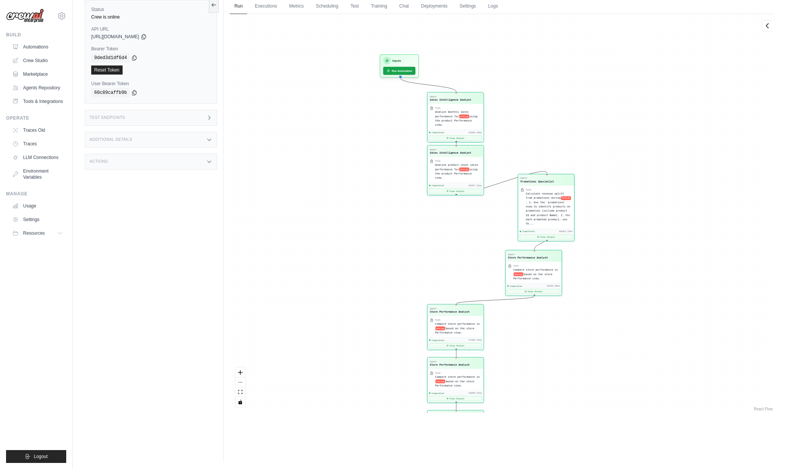
drag, startPoint x: 700, startPoint y: 132, endPoint x: 675, endPoint y: 253, distance: 123.2
click at [675, 253] on div "Agent Sales Intelligence Analyst Task Analyze monthly sales performance for PER…" at bounding box center [502, 213] width 544 height 398
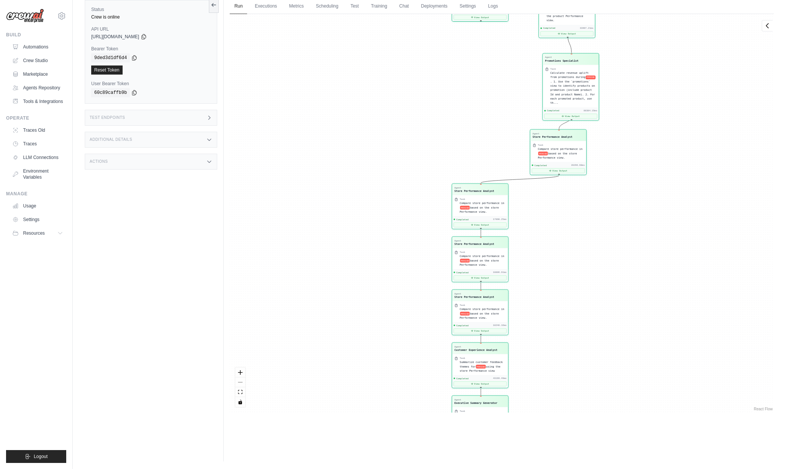
drag, startPoint x: 459, startPoint y: 147, endPoint x: 571, endPoint y: 30, distance: 162.2
click at [571, 30] on div "Agent Sales Intelligence Analyst Task Analyze product-level sales performance f…" at bounding box center [567, 13] width 57 height 50
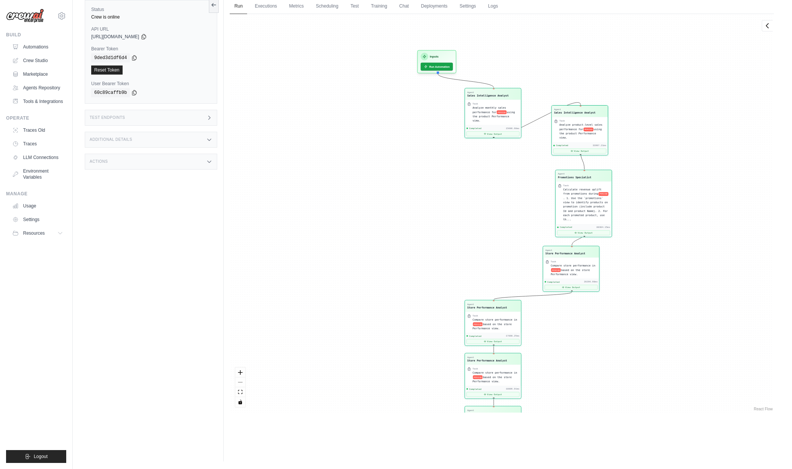
drag, startPoint x: 635, startPoint y: 57, endPoint x: 647, endPoint y: 185, distance: 128.8
click at [647, 185] on div "Agent Sales Intelligence Analyst Task Analyze monthly sales performance for PER…" at bounding box center [502, 213] width 544 height 398
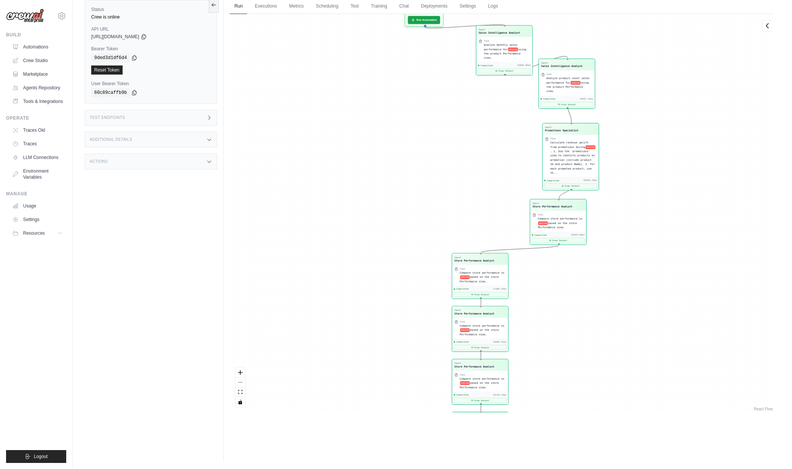
drag, startPoint x: 499, startPoint y: 102, endPoint x: 511, endPoint y: 27, distance: 75.9
click at [511, 28] on div "Agent" at bounding box center [499, 29] width 41 height 3
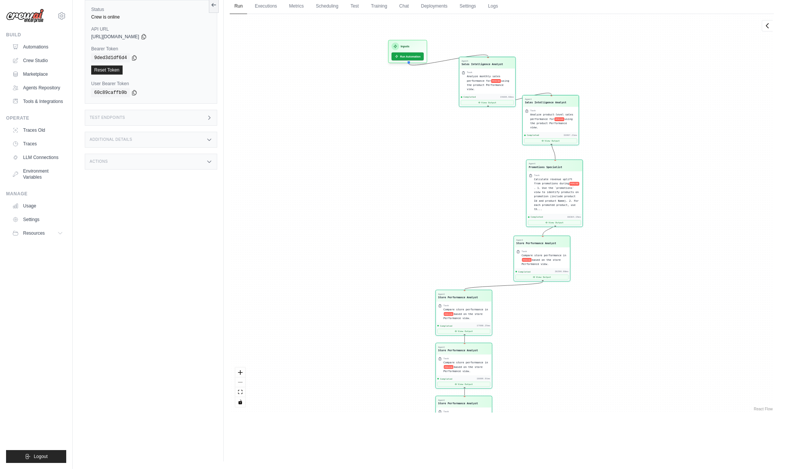
drag, startPoint x: 644, startPoint y: 101, endPoint x: 628, endPoint y: 207, distance: 107.9
click at [628, 207] on div "Agent Sales Intelligence Analyst Task Analyze monthly sales performance for PER…" at bounding box center [502, 213] width 544 height 398
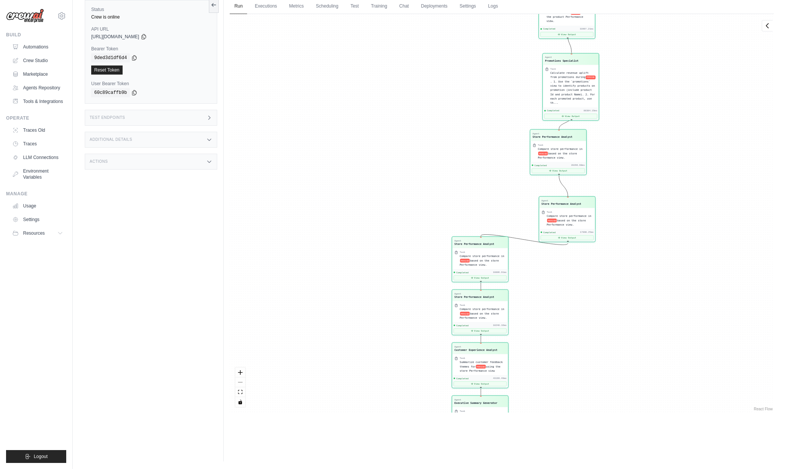
drag, startPoint x: 475, startPoint y: 293, endPoint x: 578, endPoint y: 200, distance: 138.8
click at [578, 200] on div "Agent Store Performance Analyst" at bounding box center [567, 202] width 51 height 7
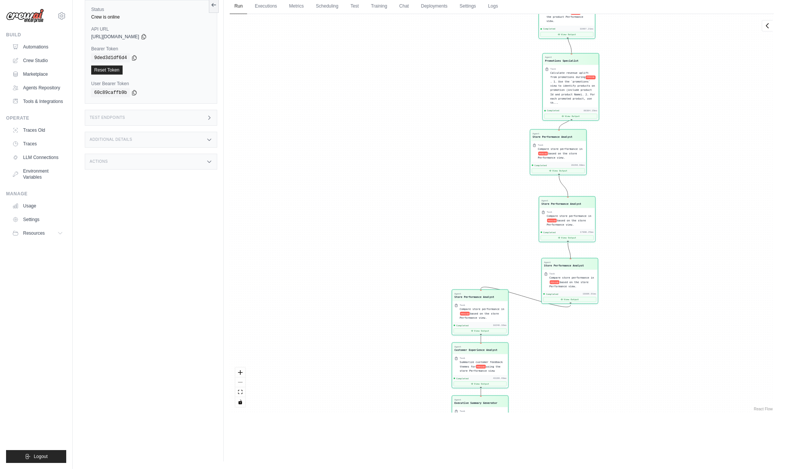
drag, startPoint x: 486, startPoint y: 241, endPoint x: 576, endPoint y: 263, distance: 92.8
click at [576, 264] on div "Store Performance Analyst" at bounding box center [564, 266] width 40 height 4
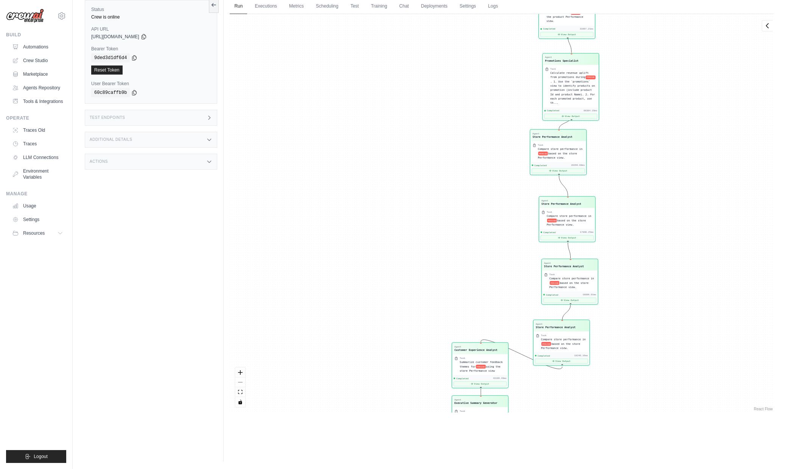
drag, startPoint x: 490, startPoint y: 293, endPoint x: 571, endPoint y: 326, distance: 87.6
click at [571, 326] on div "Agent Store Performance Analyst" at bounding box center [556, 325] width 40 height 7
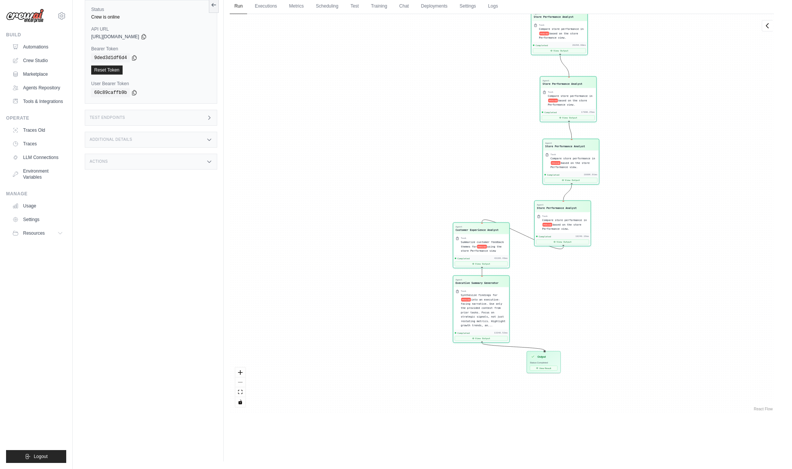
drag, startPoint x: 633, startPoint y: 395, endPoint x: 634, endPoint y: 275, distance: 120.0
click at [634, 275] on div "Agent Sales Intelligence Analyst Task Analyze monthly sales performance for PER…" at bounding box center [502, 213] width 544 height 398
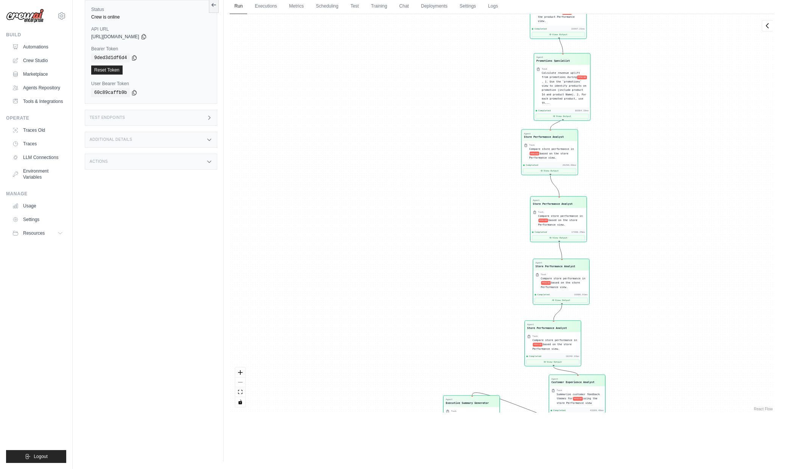
drag, startPoint x: 493, startPoint y: 224, endPoint x: 588, endPoint y: 378, distance: 180.3
click at [588, 378] on div "Agent" at bounding box center [572, 378] width 43 height 3
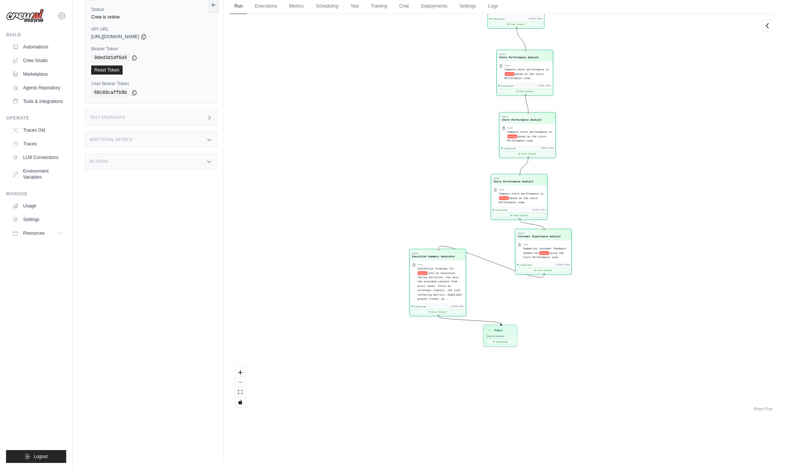
drag, startPoint x: 625, startPoint y: 219, endPoint x: 616, endPoint y: 188, distance: 32.4
click at [616, 188] on div "Agent Sales Intelligence Analyst Task Analyze monthly sales performance for PER…" at bounding box center [502, 213] width 544 height 398
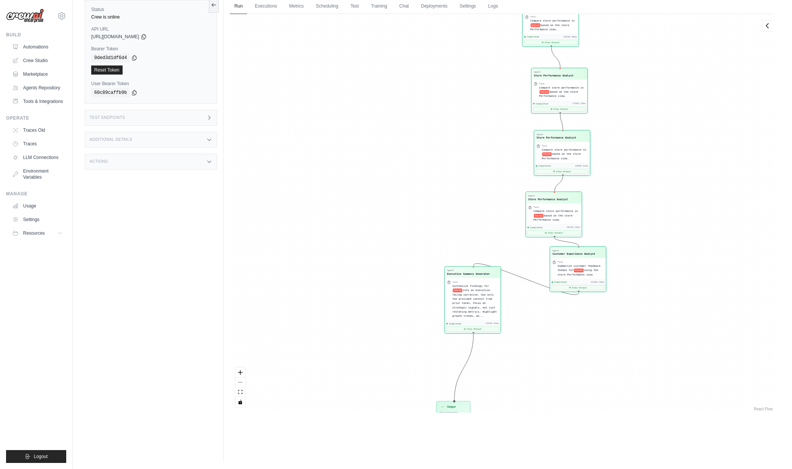
drag, startPoint x: 506, startPoint y: 320, endPoint x: 460, endPoint y: 404, distance: 95.9
click at [460, 404] on div "Output Status: Completed View Result" at bounding box center [454, 412] width 34 height 22
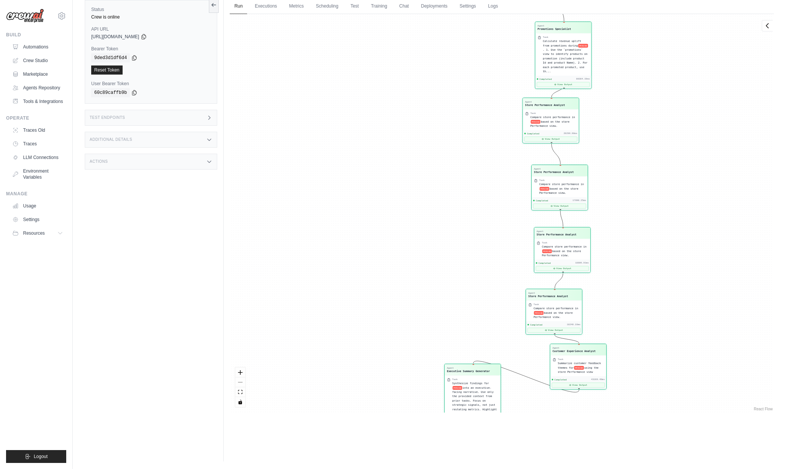
drag, startPoint x: 556, startPoint y: 413, endPoint x: 506, endPoint y: 324, distance: 102.4
click at [507, 324] on div "Run Executions Metrics Scheduling Test Training Chat Deployments Settings Logs …" at bounding box center [502, 226] width 556 height 469
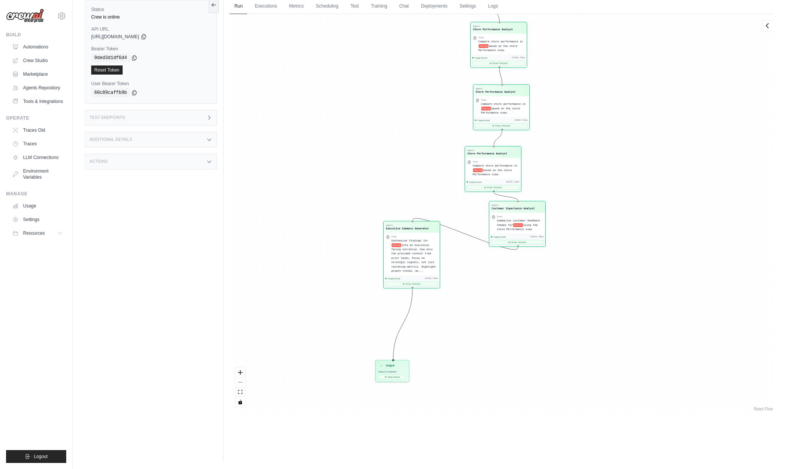
drag, startPoint x: 486, startPoint y: 318, endPoint x: 427, endPoint y: 198, distance: 133.7
click at [427, 174] on div "Agent Sales Intelligence Analyst Task Analyze monthly sales performance for PER…" at bounding box center [502, 213] width 544 height 398
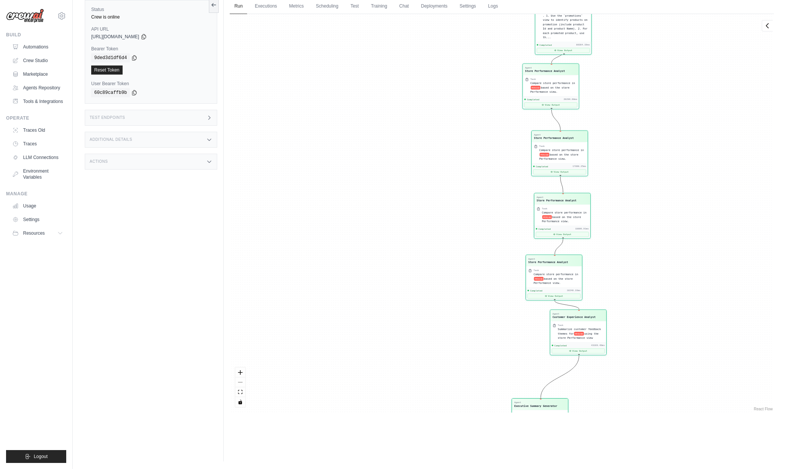
drag, startPoint x: 415, startPoint y: 222, endPoint x: 546, endPoint y: 397, distance: 218.2
click at [545, 403] on div "Agent" at bounding box center [535, 402] width 43 height 3
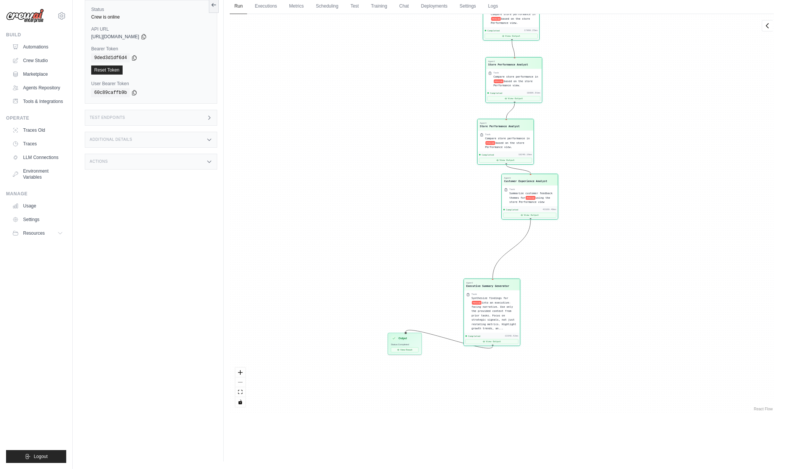
drag, startPoint x: 642, startPoint y: 398, endPoint x: 594, endPoint y: 229, distance: 175.0
click at [594, 229] on div "Agent Sales Intelligence Analyst Task Analyze monthly sales performance for PER…" at bounding box center [502, 213] width 544 height 398
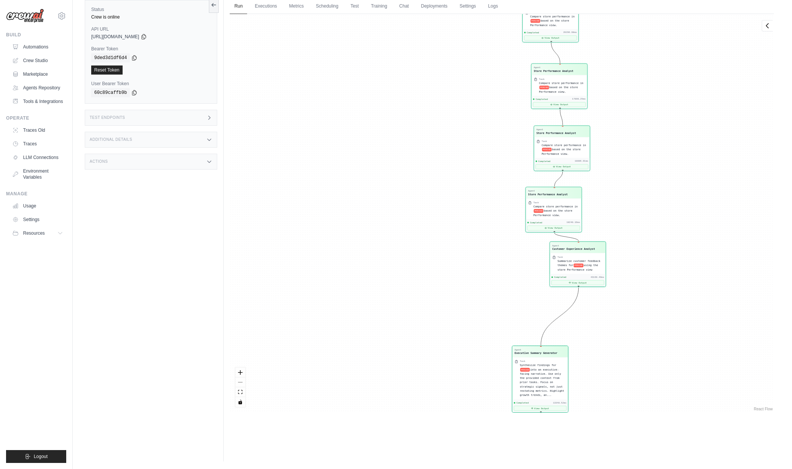
drag, startPoint x: 406, startPoint y: 335, endPoint x: 471, endPoint y: 407, distance: 96.5
click at [471, 419] on div "Output" at bounding box center [463, 422] width 28 height 6
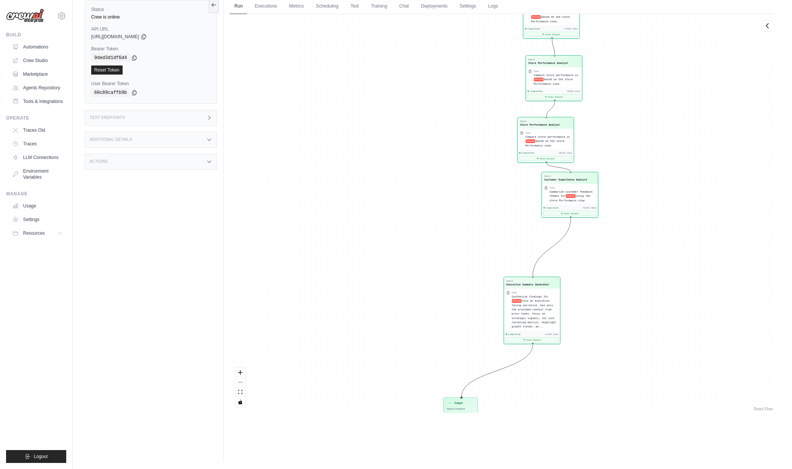
drag, startPoint x: 403, startPoint y: 327, endPoint x: 395, endPoint y: 189, distance: 138.0
click at [395, 189] on div "Agent Sales Intelligence Analyst Task Analyze monthly sales performance for PER…" at bounding box center [502, 213] width 544 height 398
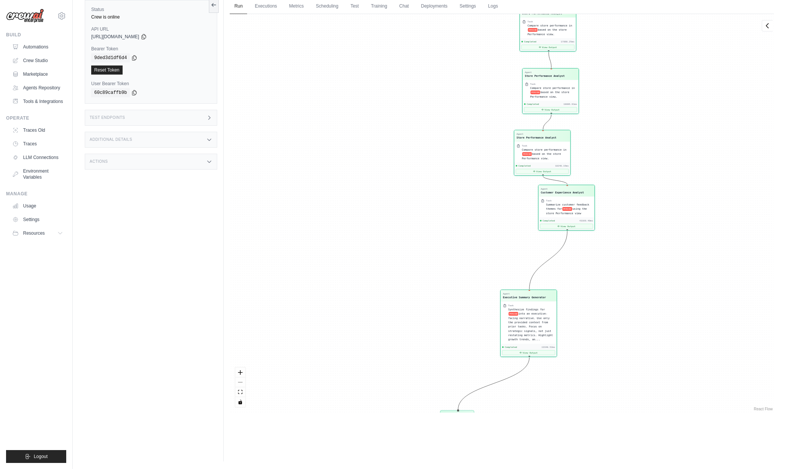
drag, startPoint x: 671, startPoint y: 239, endPoint x: 651, endPoint y: 300, distance: 64.4
click at [651, 300] on div "Agent Sales Intelligence Analyst Task Analyze monthly sales performance for PER…" at bounding box center [502, 213] width 544 height 398
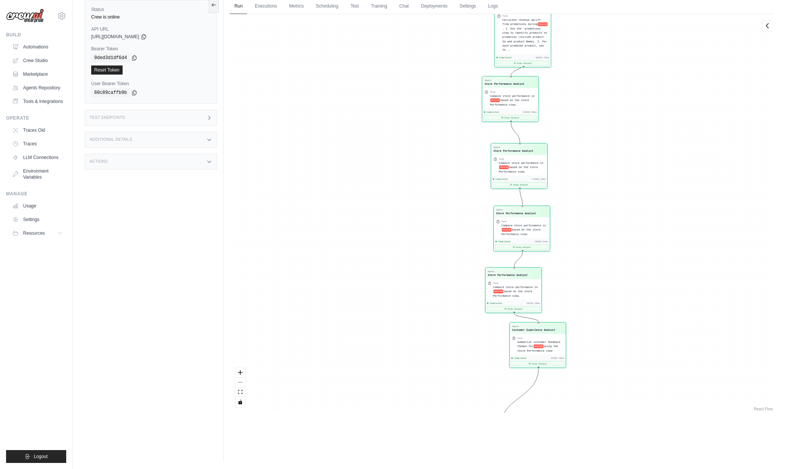
drag, startPoint x: 674, startPoint y: 184, endPoint x: 661, endPoint y: 273, distance: 89.9
click at [662, 274] on div "Agent Sales Intelligence Analyst Task Analyze monthly sales performance for PER…" at bounding box center [502, 213] width 544 height 398
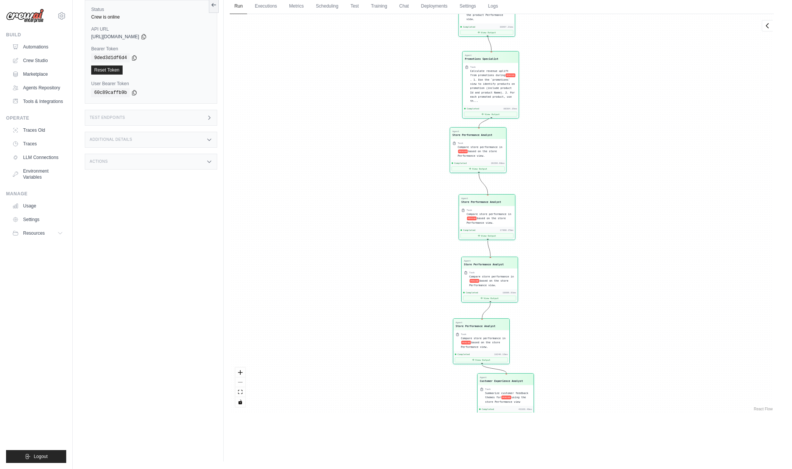
drag, startPoint x: 673, startPoint y: 230, endPoint x: 643, endPoint y: 268, distance: 48.6
click at [643, 272] on div "Agent Sales Intelligence Analyst Task Analyze monthly sales performance for PER…" at bounding box center [502, 213] width 544 height 398
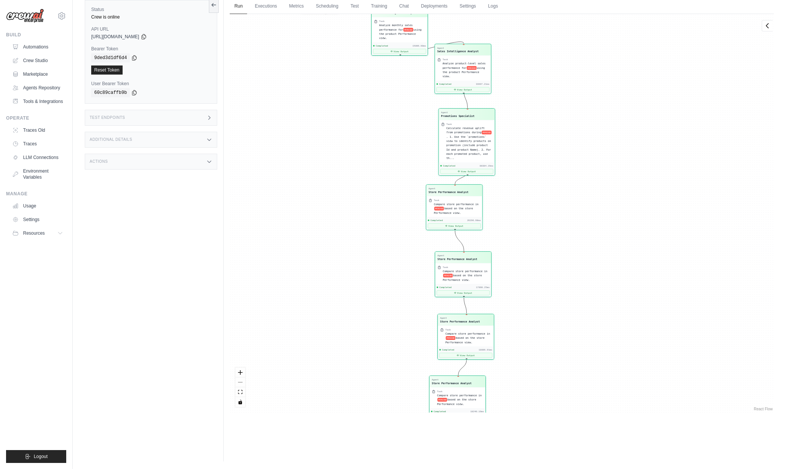
drag, startPoint x: 630, startPoint y: 170, endPoint x: 601, endPoint y: 250, distance: 85.0
click at [601, 250] on div "Agent Sales Intelligence Analyst Task Analyze monthly sales performance for PER…" at bounding box center [502, 213] width 544 height 398
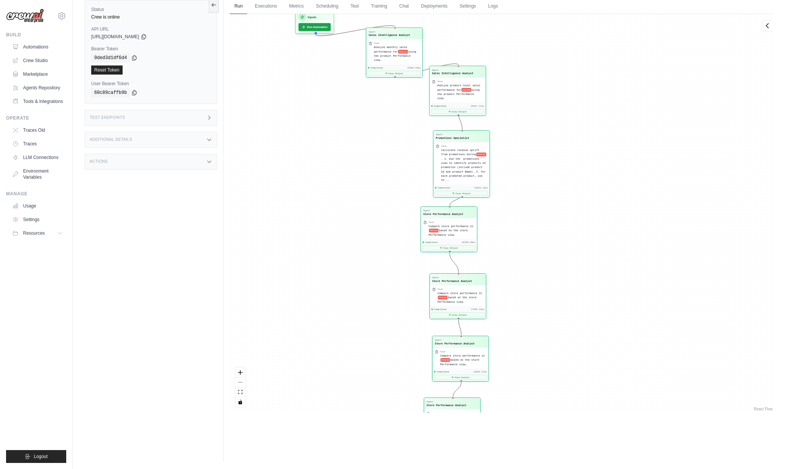
click at [556, 6] on ul "Run Executions Metrics Scheduling Test Training Chat Deployments Settings Logs" at bounding box center [502, 6] width 544 height 16
click at [37, 44] on link "Automations" at bounding box center [38, 47] width 57 height 12
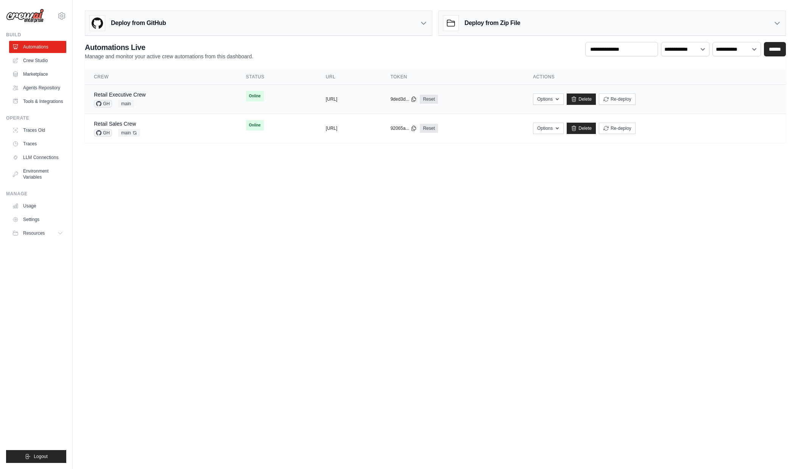
click at [158, 96] on div "Retail Executive Crew GH main" at bounding box center [161, 99] width 134 height 17
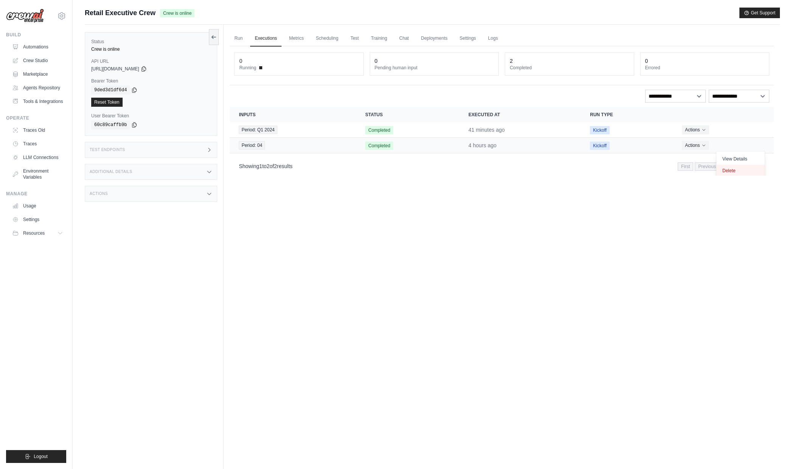
click at [720, 170] on button "Delete" at bounding box center [740, 171] width 48 height 12
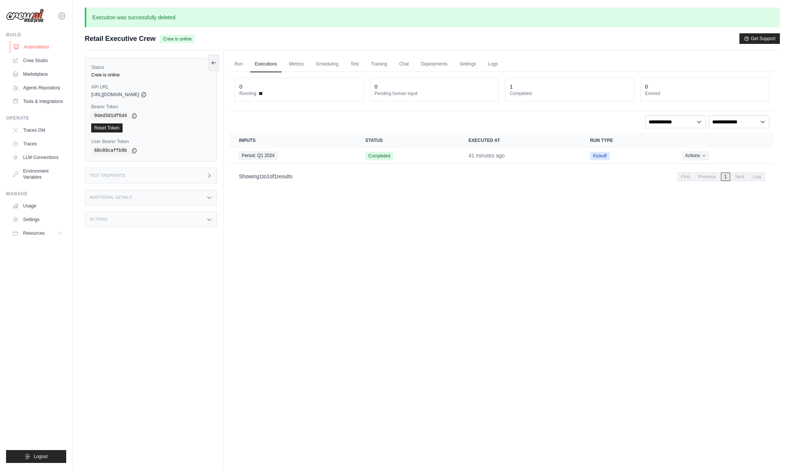
click at [41, 46] on link "Automations" at bounding box center [38, 47] width 57 height 12
click at [44, 44] on link "Automations" at bounding box center [37, 47] width 57 height 12
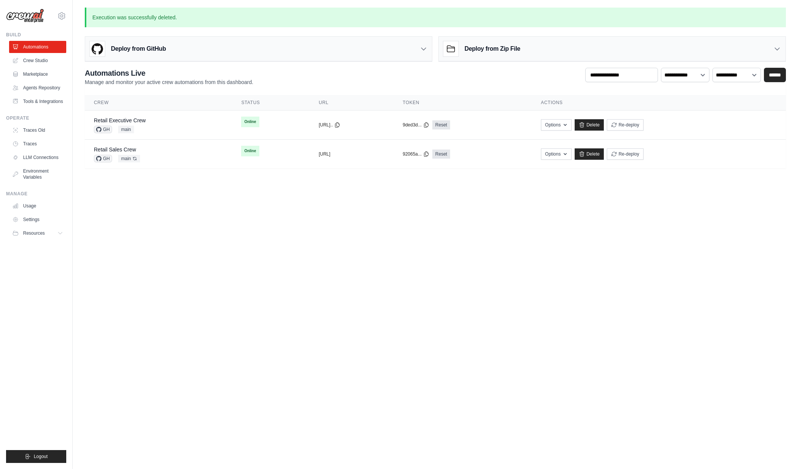
click at [36, 48] on link "Automations" at bounding box center [37, 47] width 57 height 12
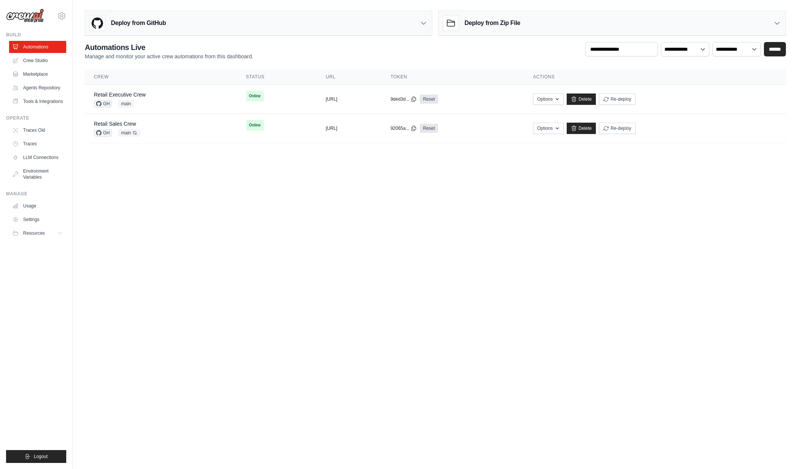
click at [222, 5] on main "**********" at bounding box center [435, 79] width 725 height 159
click at [191, 220] on body "[EMAIL_ADDRESS][DOMAIN_NAME] [PERSON_NAME]'s Personal Organization Denodo Techn…" at bounding box center [399, 234] width 798 height 469
click at [272, 230] on body "[EMAIL_ADDRESS][DOMAIN_NAME] [PERSON_NAME]'s Personal Organization Denodo Techn…" at bounding box center [399, 234] width 798 height 469
click at [349, 208] on body "[EMAIL_ADDRESS][DOMAIN_NAME] [PERSON_NAME]'s Personal Organization Denodo Techn…" at bounding box center [399, 234] width 798 height 469
click at [39, 76] on link "Marketplace" at bounding box center [38, 74] width 57 height 12
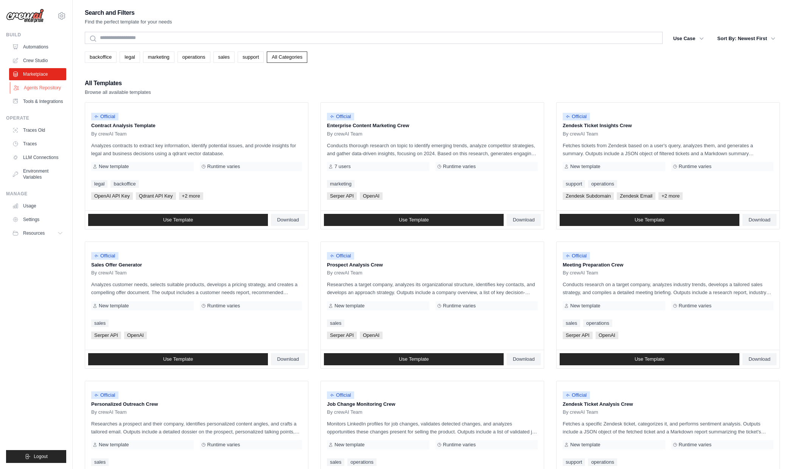
click at [50, 87] on link "Agents Repository" at bounding box center [38, 88] width 57 height 12
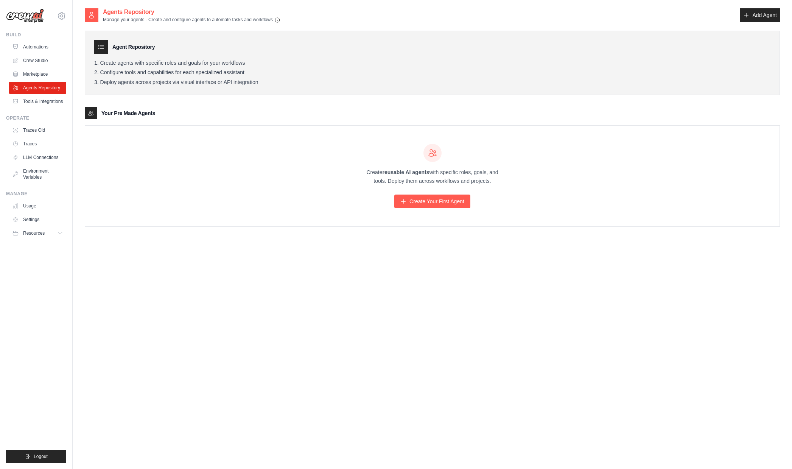
click at [33, 47] on link "Automations" at bounding box center [37, 47] width 57 height 12
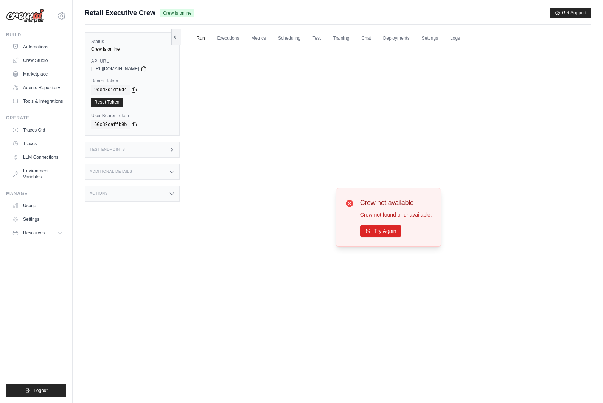
click at [231, 271] on div "Crew not available Crew not found or unavailable. Try Again" at bounding box center [388, 217] width 393 height 343
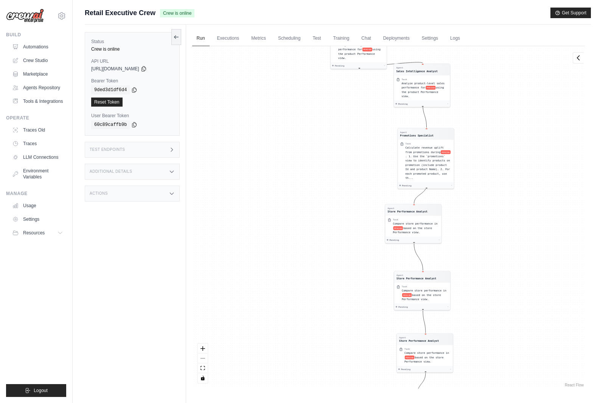
drag, startPoint x: 325, startPoint y: 173, endPoint x: 308, endPoint y: 279, distance: 107.3
click at [308, 279] on div "Agent Sales Intelligence Analyst Task Analyze monthly sales performance for PER…" at bounding box center [388, 217] width 393 height 343
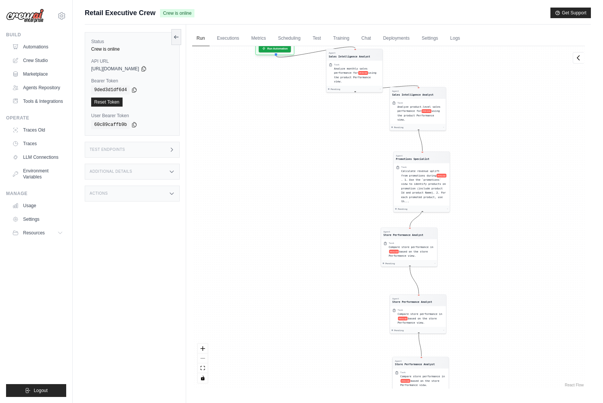
drag, startPoint x: 301, startPoint y: 188, endPoint x: 282, endPoint y: 119, distance: 71.5
click at [282, 119] on div "Agent Sales Intelligence Analyst Task Analyze monthly sales performance for PER…" at bounding box center [388, 217] width 393 height 343
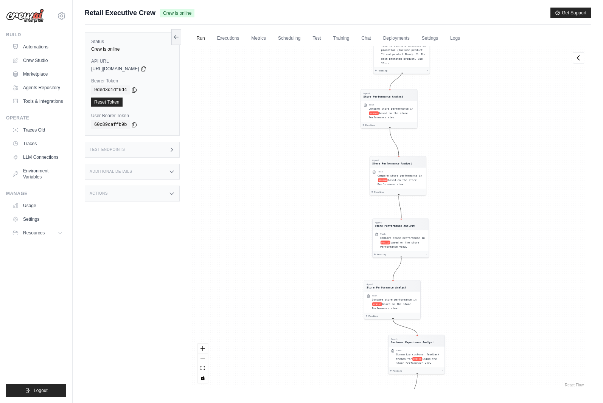
drag, startPoint x: 283, startPoint y: 268, endPoint x: 284, endPoint y: 177, distance: 90.1
click at [284, 177] on div "Agent Sales Intelligence Analyst Task Analyze monthly sales performance for PER…" at bounding box center [388, 217] width 393 height 343
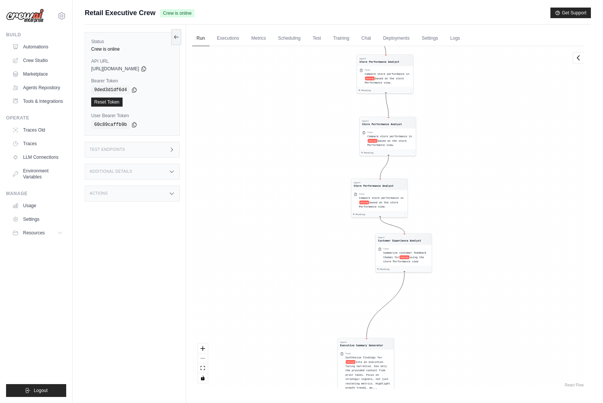
drag, startPoint x: 300, startPoint y: 283, endPoint x: 288, endPoint y: 202, distance: 81.9
click at [288, 202] on div "Agent Sales Intelligence Analyst Task Analyze monthly sales performance for PER…" at bounding box center [388, 217] width 393 height 343
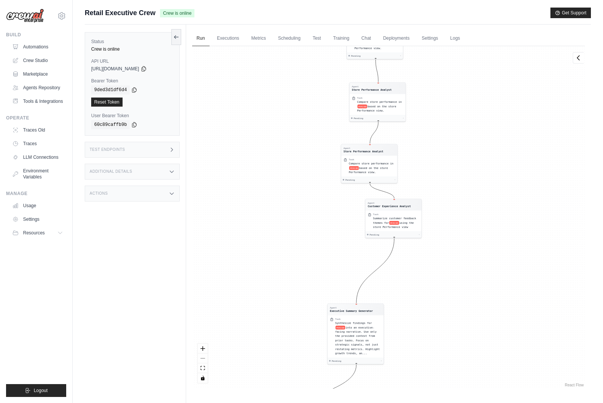
drag, startPoint x: 303, startPoint y: 291, endPoint x: 293, endPoint y: 257, distance: 35.6
click at [293, 257] on div "Agent Sales Intelligence Analyst Task Analyze monthly sales performance for PER…" at bounding box center [388, 217] width 393 height 343
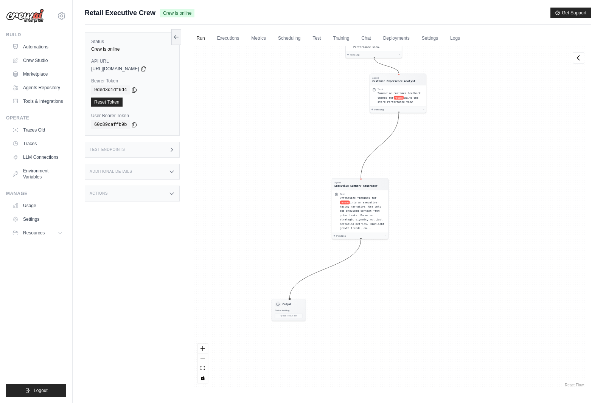
drag, startPoint x: 286, startPoint y: 260, endPoint x: 288, endPoint y: 145, distance: 115.1
click at [288, 145] on div "Agent Sales Intelligence Analyst Task Analyze monthly sales performance for PER…" at bounding box center [388, 217] width 393 height 343
